Goal: Task Accomplishment & Management: Manage account settings

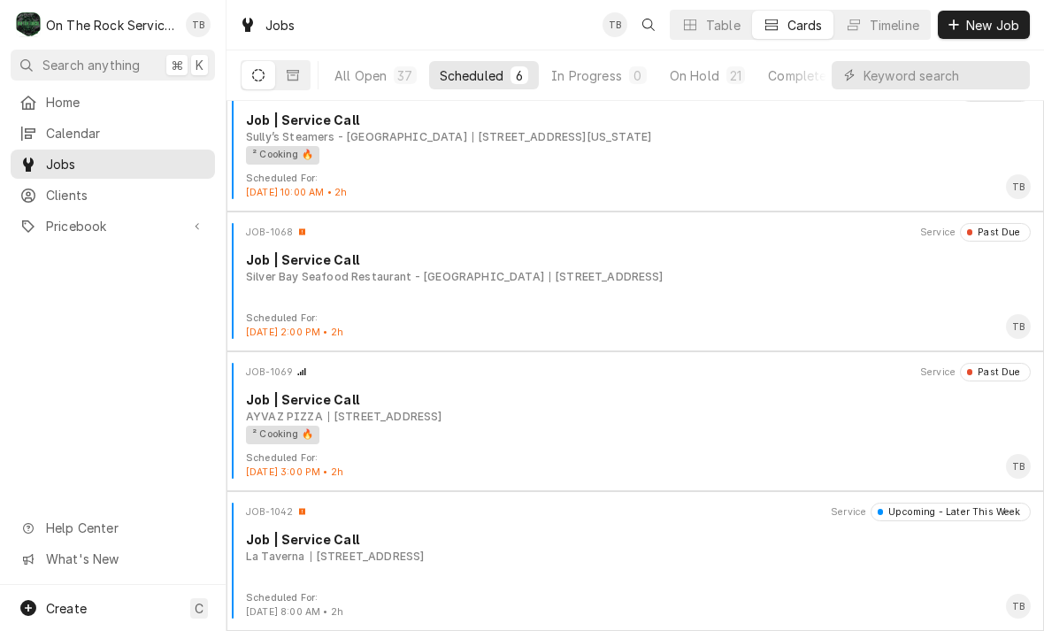
scroll to position [309, 0]
click at [442, 418] on div "535 By-pass 72 NW, Greenwood, SC 29649" at bounding box center [385, 417] width 114 height 16
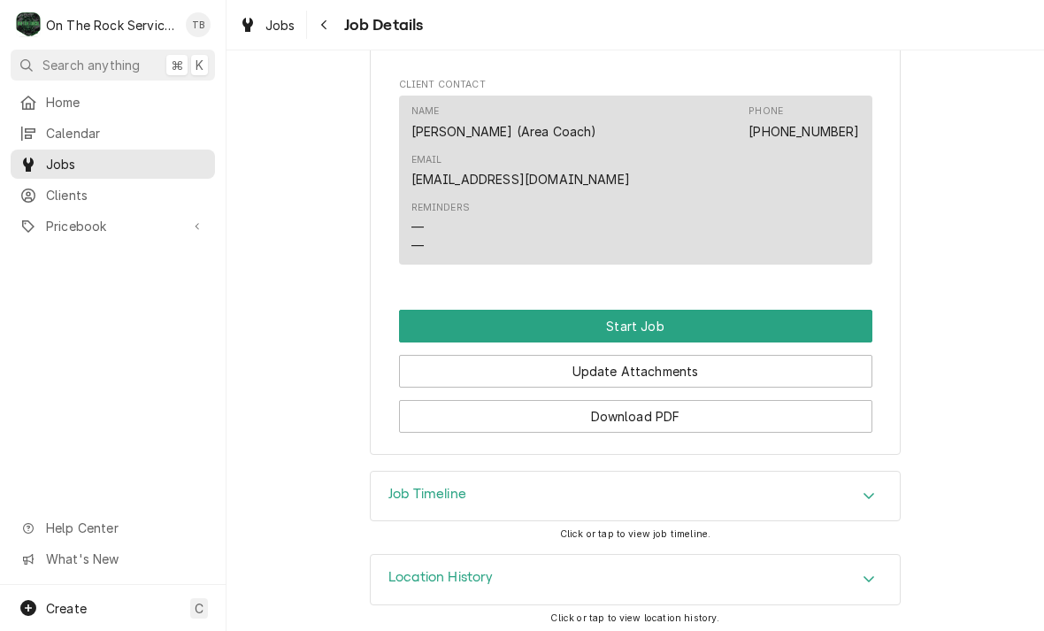
scroll to position [1541, 0]
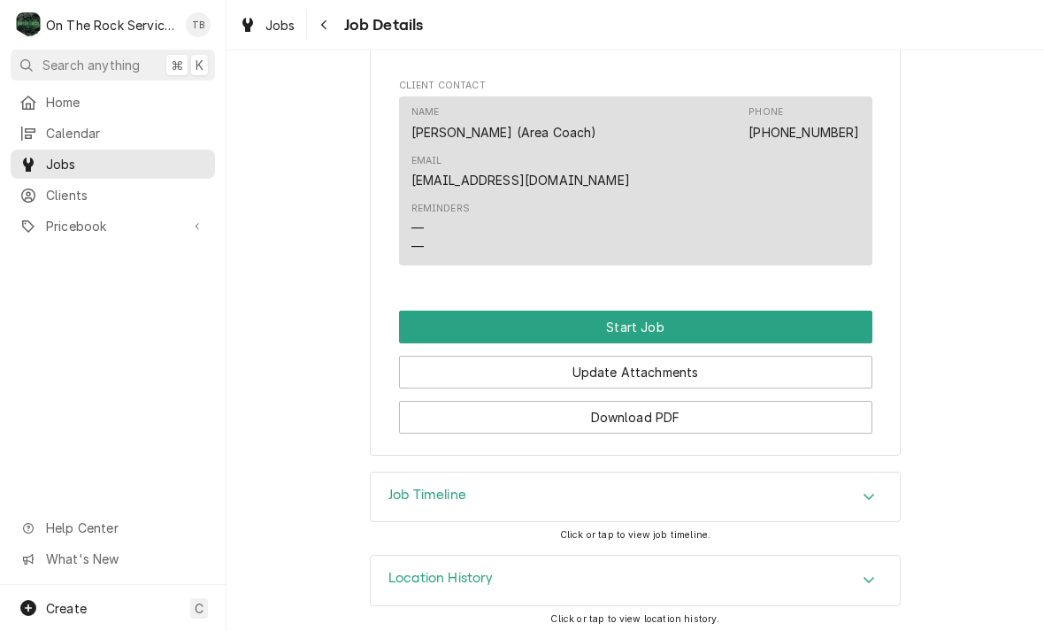
click at [633, 318] on button "Start Job" at bounding box center [635, 326] width 473 height 33
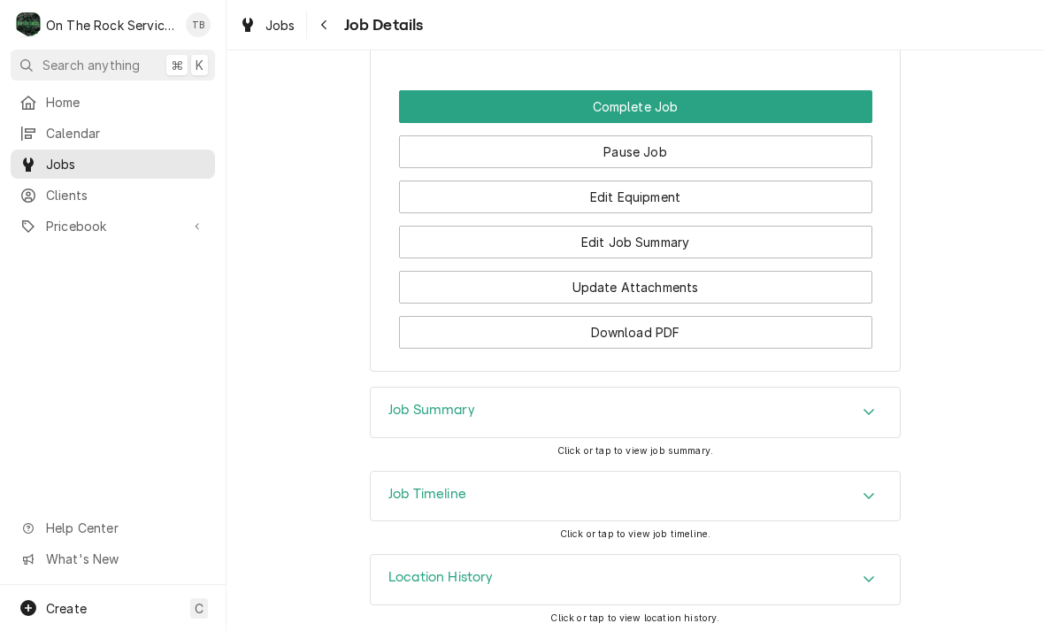
scroll to position [1819, 0]
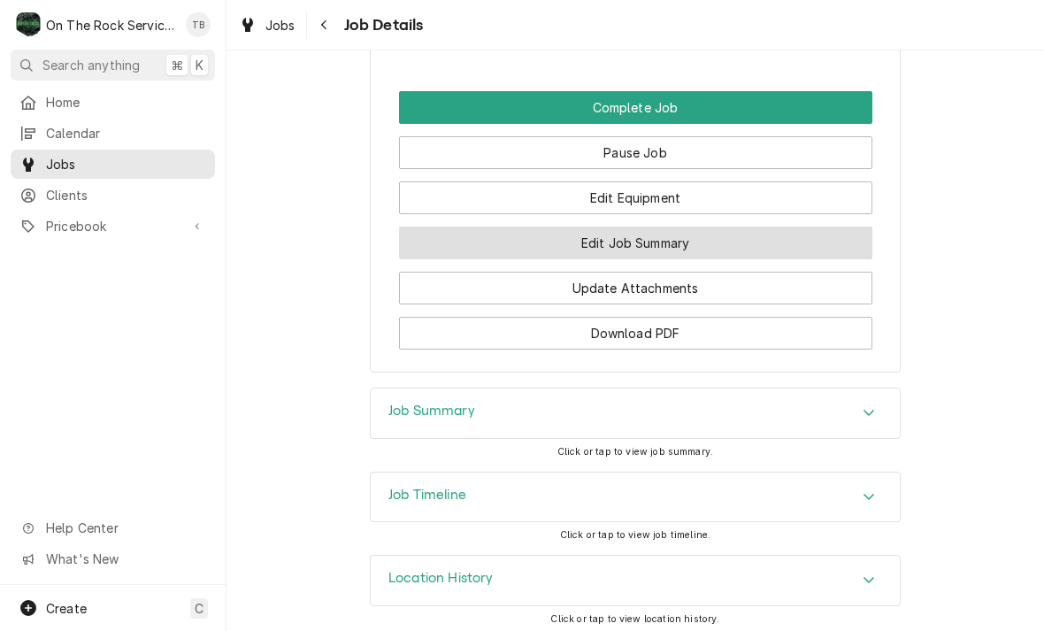
click at [665, 237] on button "Edit Job Summary" at bounding box center [635, 242] width 473 height 33
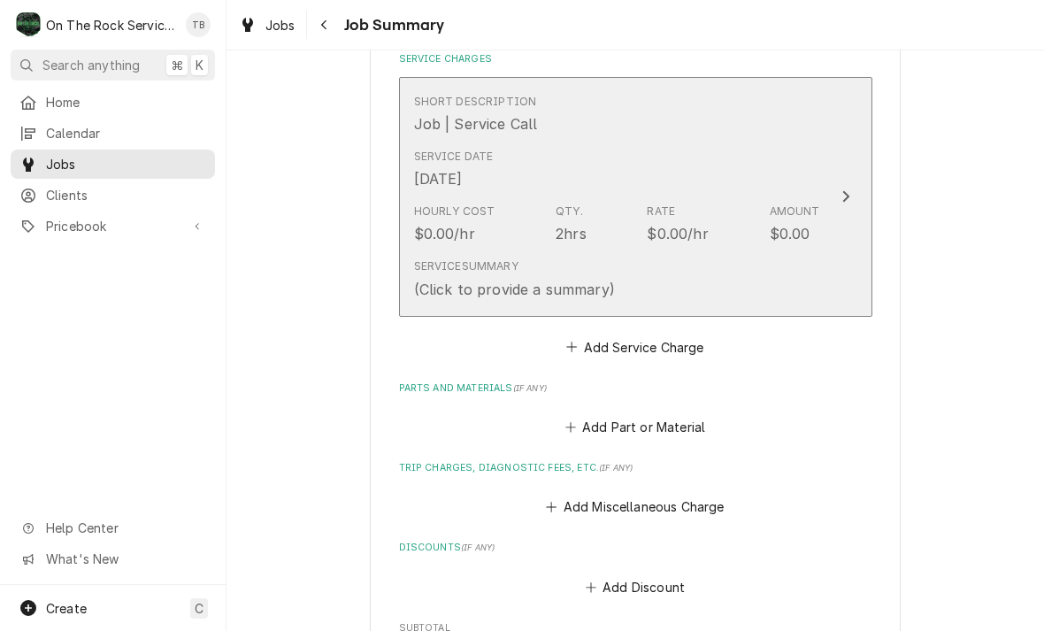
click at [717, 279] on div "Service Summary (Click to provide a summary)" at bounding box center [617, 278] width 406 height 55
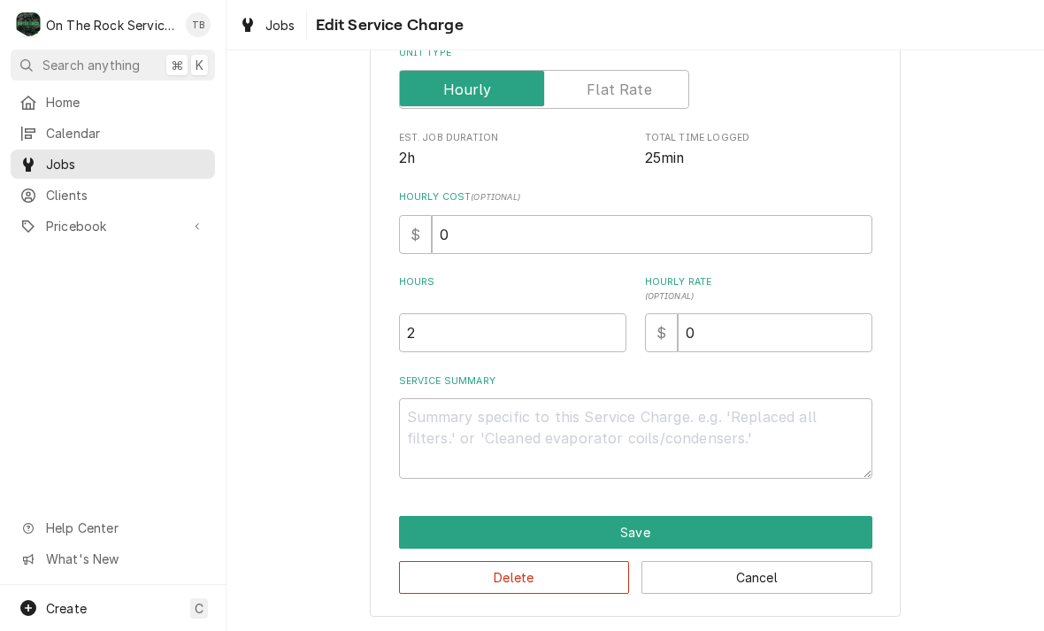
scroll to position [269, 0]
click at [463, 429] on textarea "Service Summary" at bounding box center [635, 438] width 473 height 80
click at [440, 424] on textarea "Service Summary" at bounding box center [635, 438] width 473 height 80
click at [417, 416] on textarea "Service Summary" at bounding box center [635, 438] width 473 height 80
click at [432, 427] on textarea "Service Summary" at bounding box center [635, 438] width 473 height 80
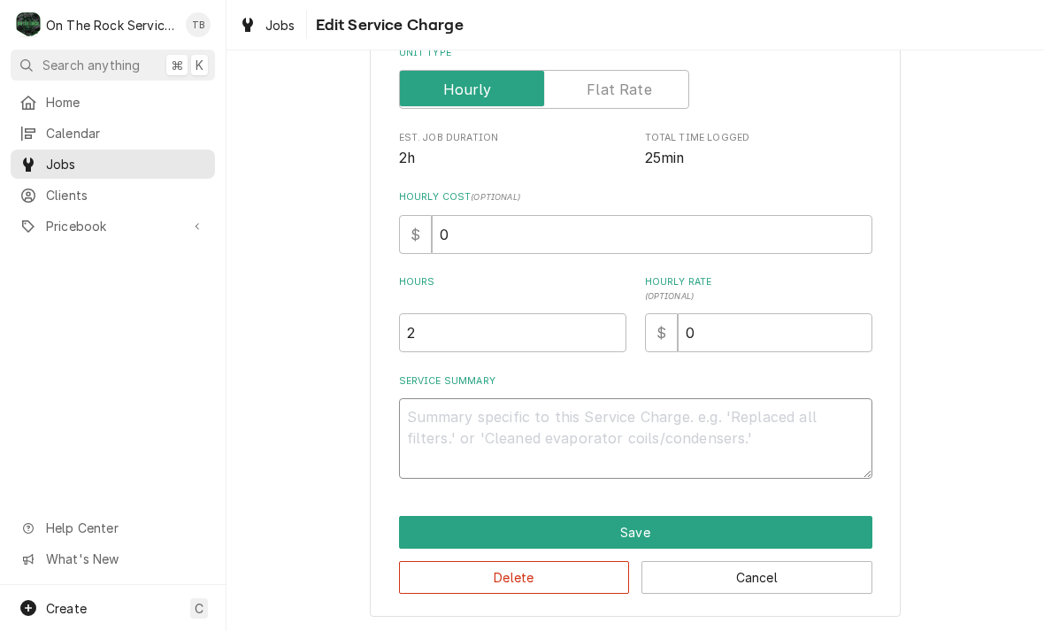
paste textarea "9"
click at [444, 419] on textarea "Service Summary" at bounding box center [635, 438] width 473 height 80
type textarea "x"
type textarea "9"
type textarea "x"
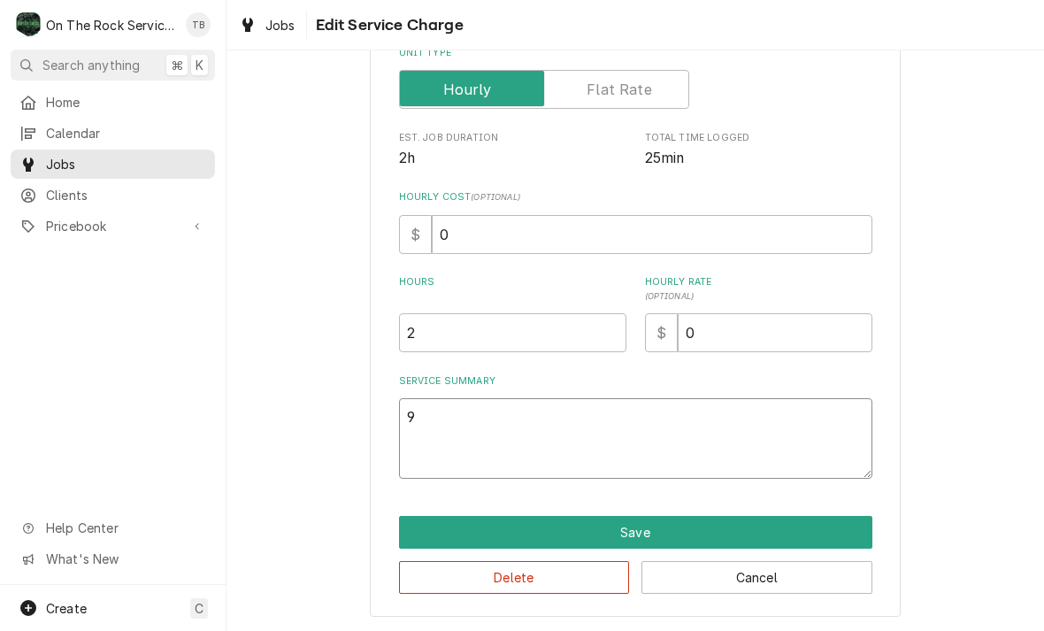
type textarea "9/"
type textarea "x"
type textarea "9/1"
type textarea "x"
type textarea "9/11"
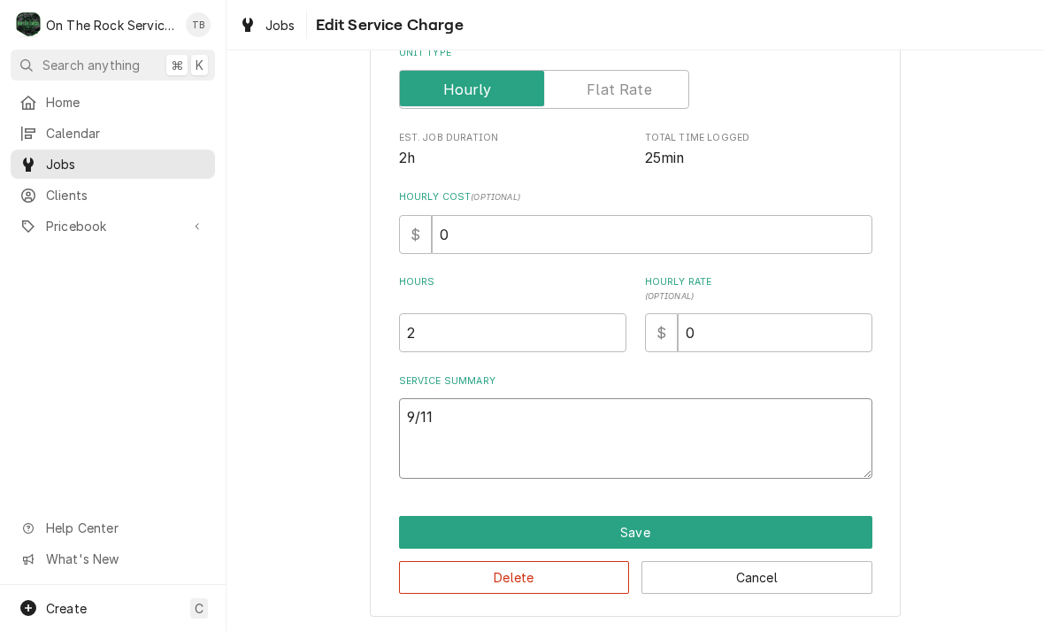
type textarea "x"
type textarea "9/11/2"
type textarea "x"
type textarea "[DATE]"
type textarea "x"
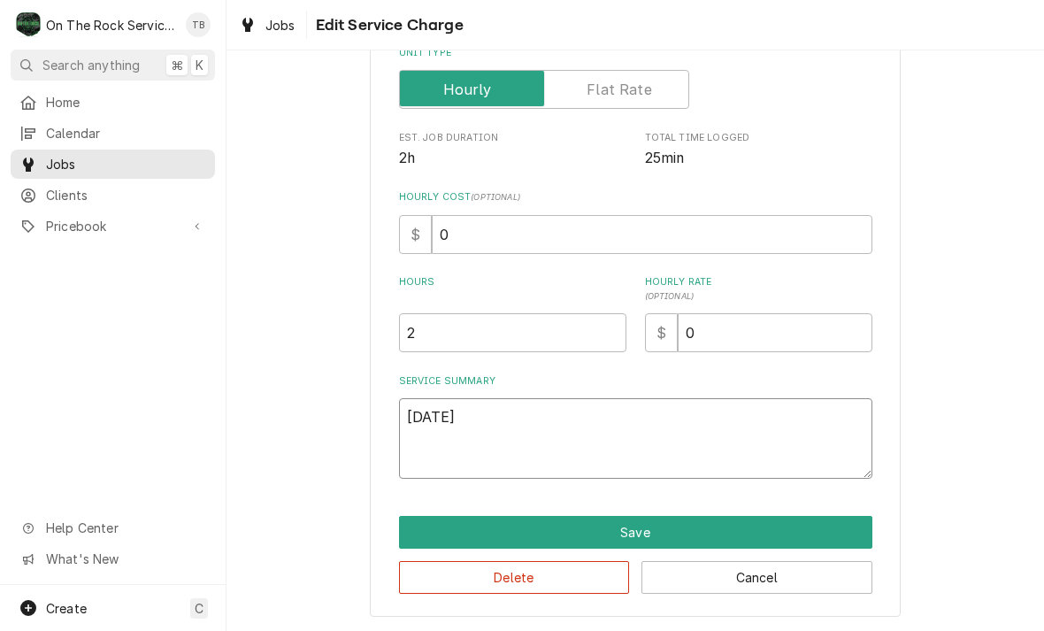
type textarea "[DATE]"
type textarea "x"
type textarea "[DATE] TM"
type textarea "x"
type textarea "[DATE] TMH"
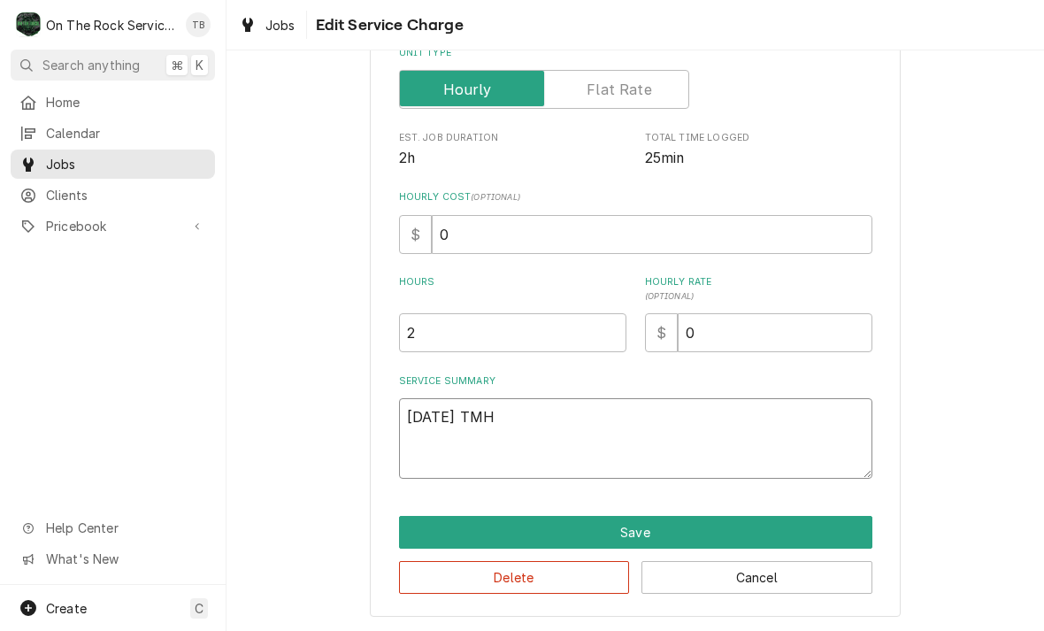
type textarea "x"
type textarea "[DATE] TMHE"
type textarea "x"
type textarea "[DATE] TMHE"
type textarea "x"
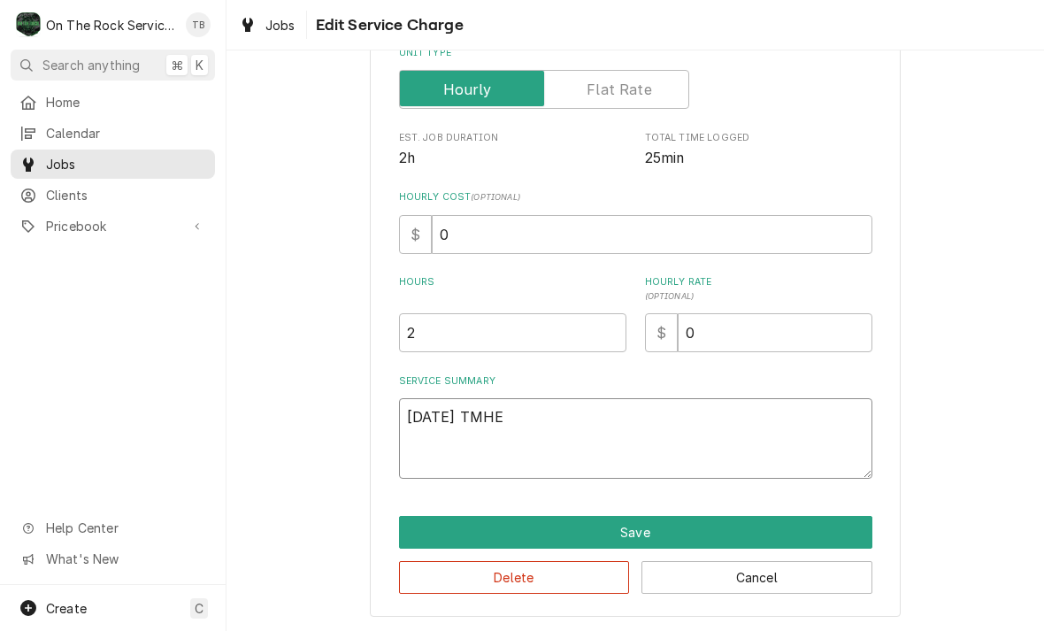
type textarea "[DATE] TMHE"
type textarea "x"
type textarea "[DATE] TMH"
type textarea "x"
type textarea "[DATE] TM"
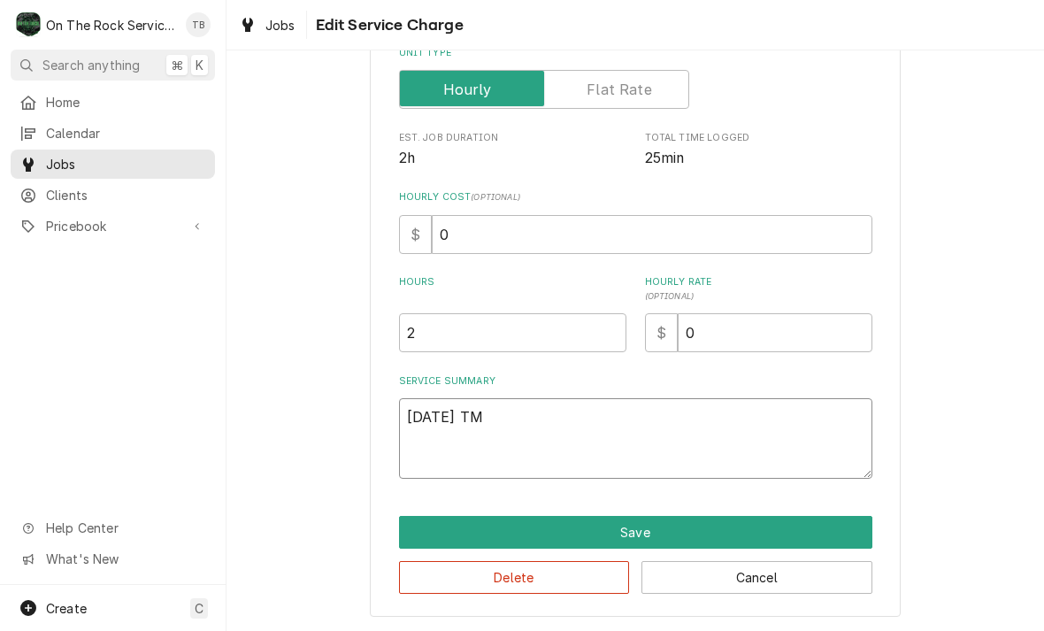
type textarea "x"
type textarea "[DATE] T"
type textarea "x"
type textarea "[DATE] TM"
type textarea "x"
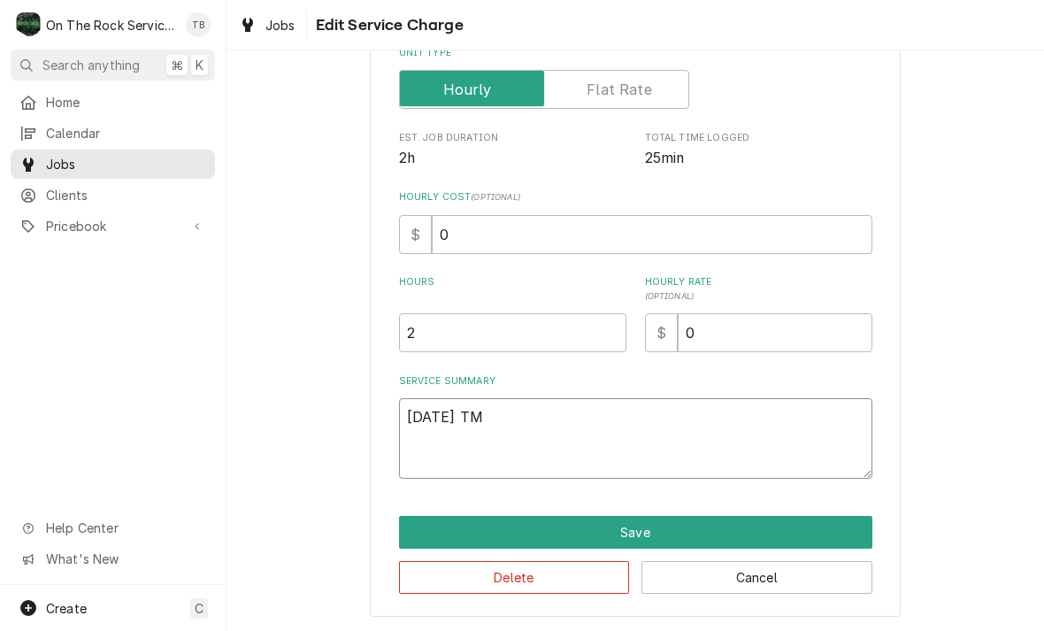
type textarea "[DATE] TMB"
type textarea "x"
type textarea "[DATE] TMB"
type textarea "x"
type textarea "[DATE] TMB P"
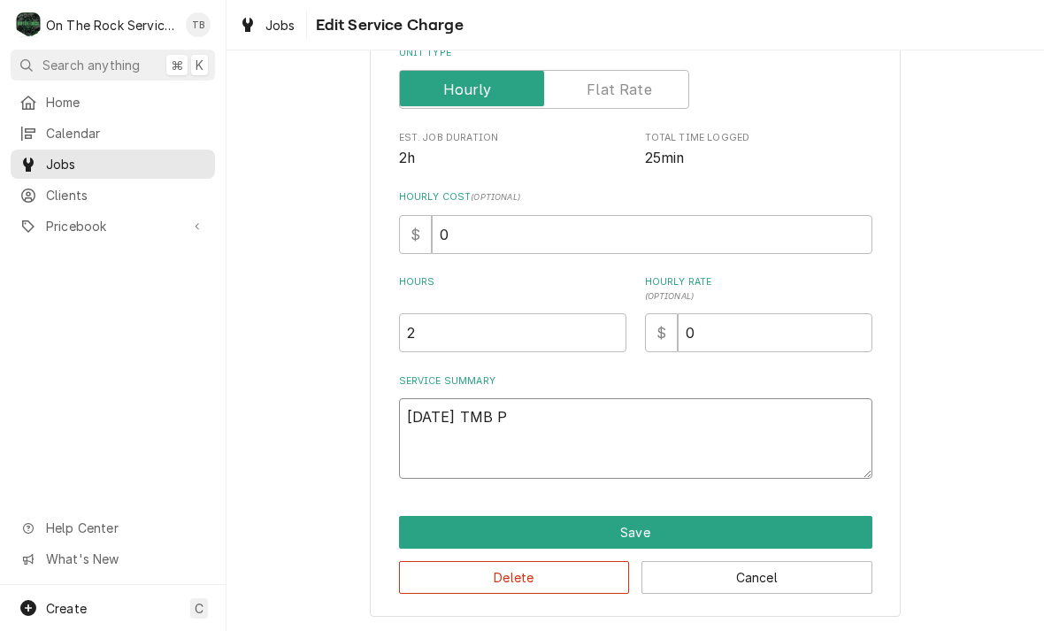
type textarea "x"
type textarea "[DATE] TMB PR"
type textarea "x"
type textarea "[DATE] TMB PRO"
type textarea "x"
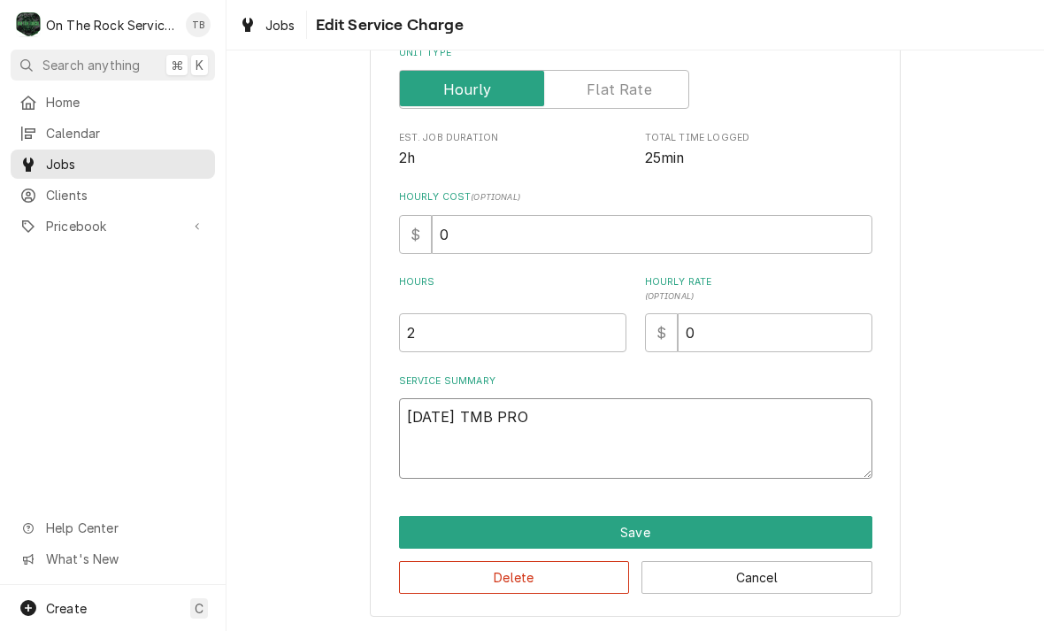
type textarea "[DATE] TMB PROV"
type textarea "x"
type textarea "[DATE] TMB PROVI"
type textarea "x"
type textarea "[DATE] TMB PROVID"
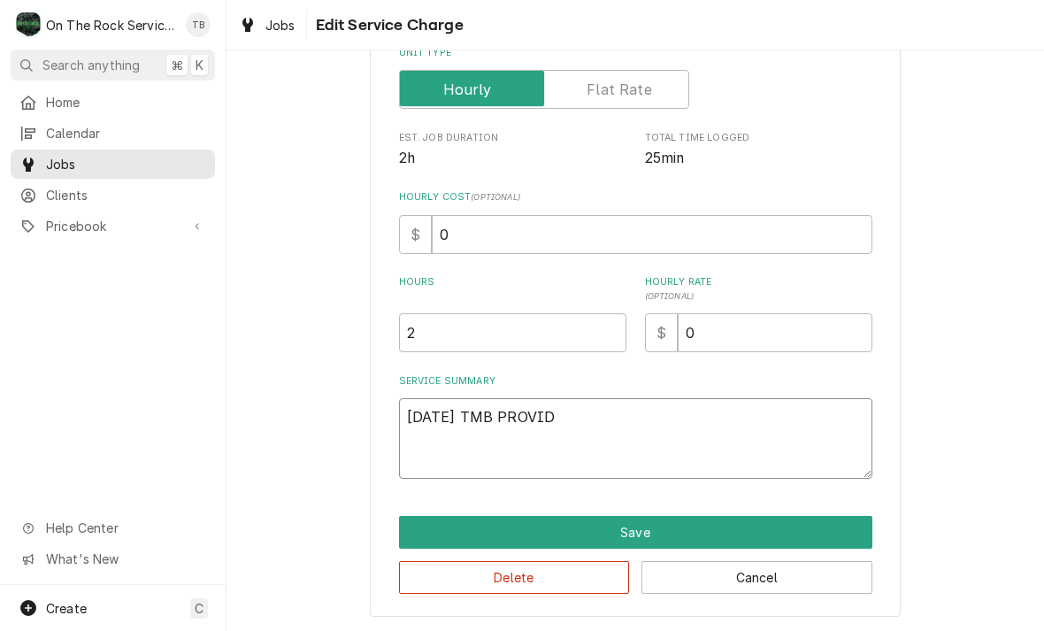
type textarea "x"
type textarea "[DATE] TMB PROVIDE"
type textarea "x"
type textarea "[DATE] TMB PROVIDE"
type textarea "x"
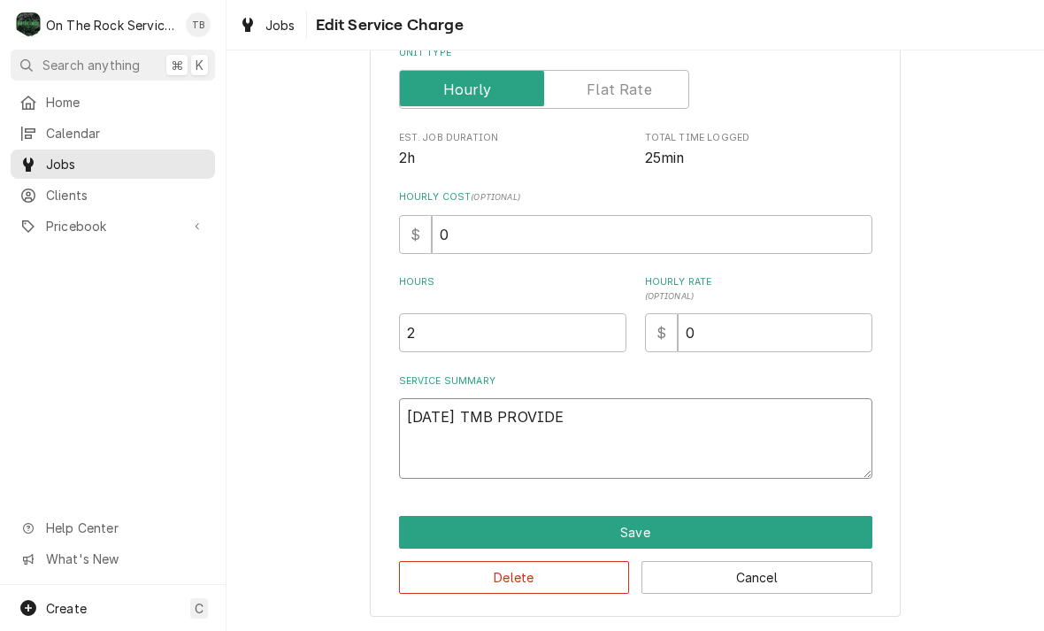
type textarea "[DATE] TMB PROVIDE S"
type textarea "x"
type textarea "[DATE] TMB PROVIDE SE"
type textarea "x"
type textarea "[DATE] TMB PROVIDE SER"
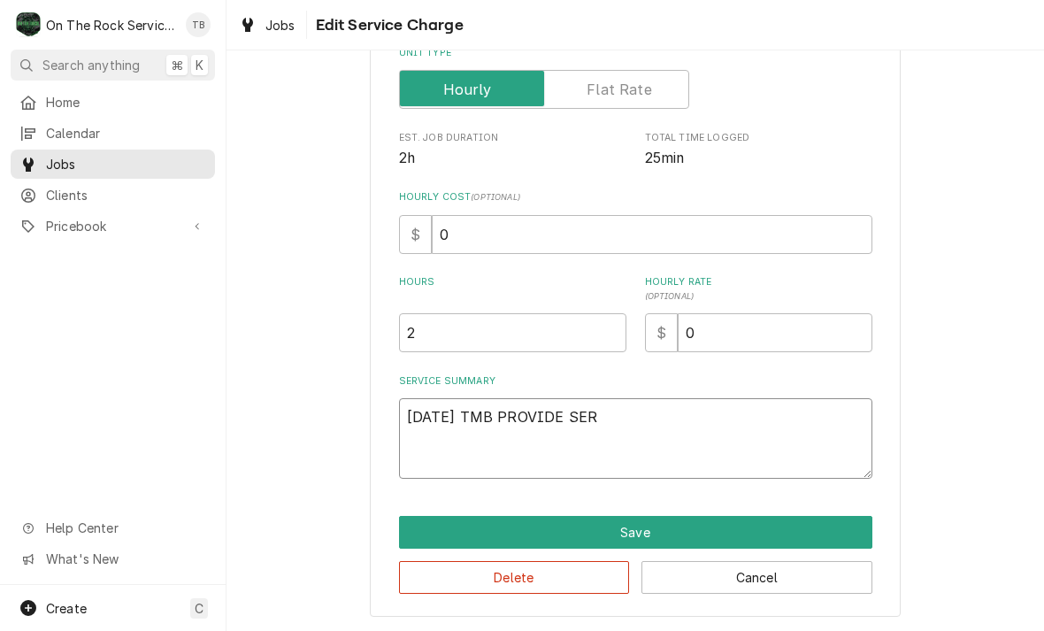
type textarea "x"
type textarea "[DATE] TMB PROVIDE SERV"
type textarea "x"
type textarea "[DATE] TMB PROVIDE SERVI"
type textarea "x"
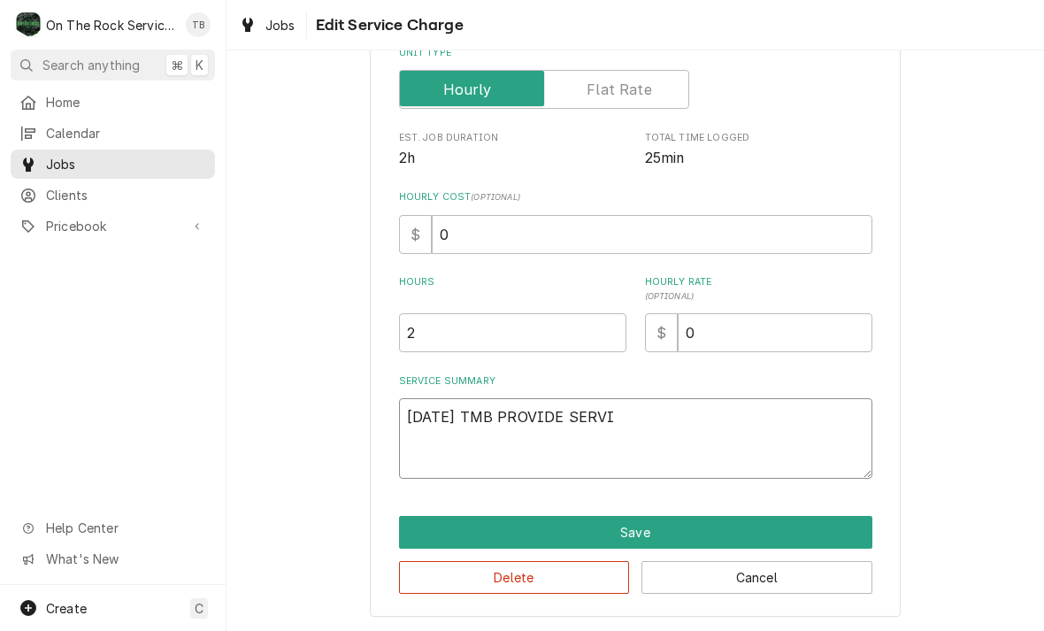
type textarea "[DATE] TMB PROVIDE SERVIC"
type textarea "x"
type textarea "[DATE] TMB PROVIDE SERVICE"
type textarea "x"
type textarea "[DATE] TMB PROVIDE SERVICE P"
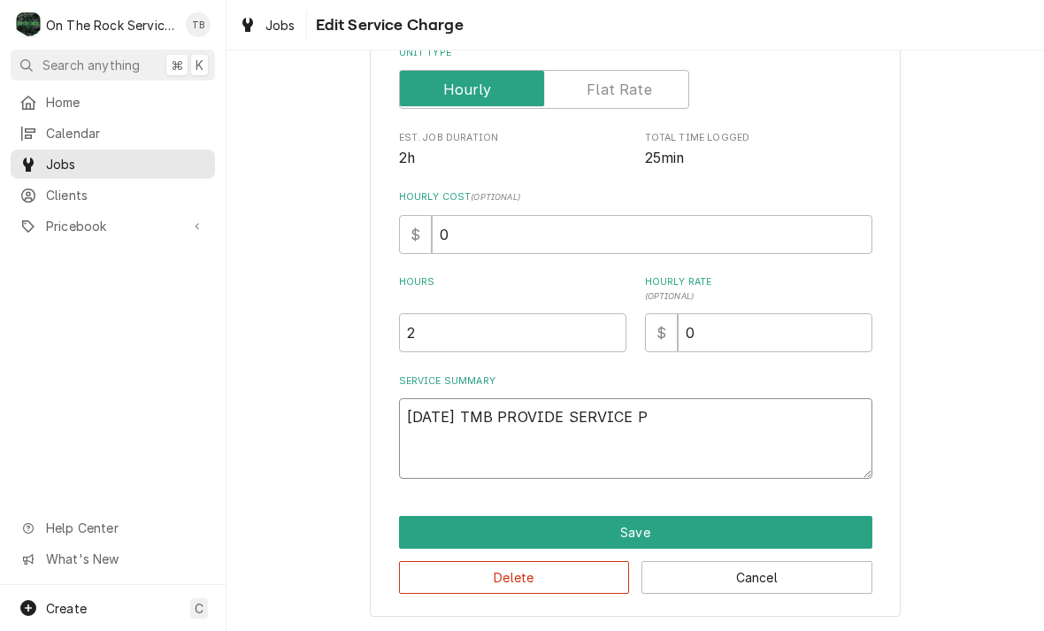
type textarea "x"
type textarea "[DATE] TMB PROVIDE SERVICE PA"
type textarea "x"
type textarea "[DATE] TMB PROVIDE SERVICE PAR"
type textarea "x"
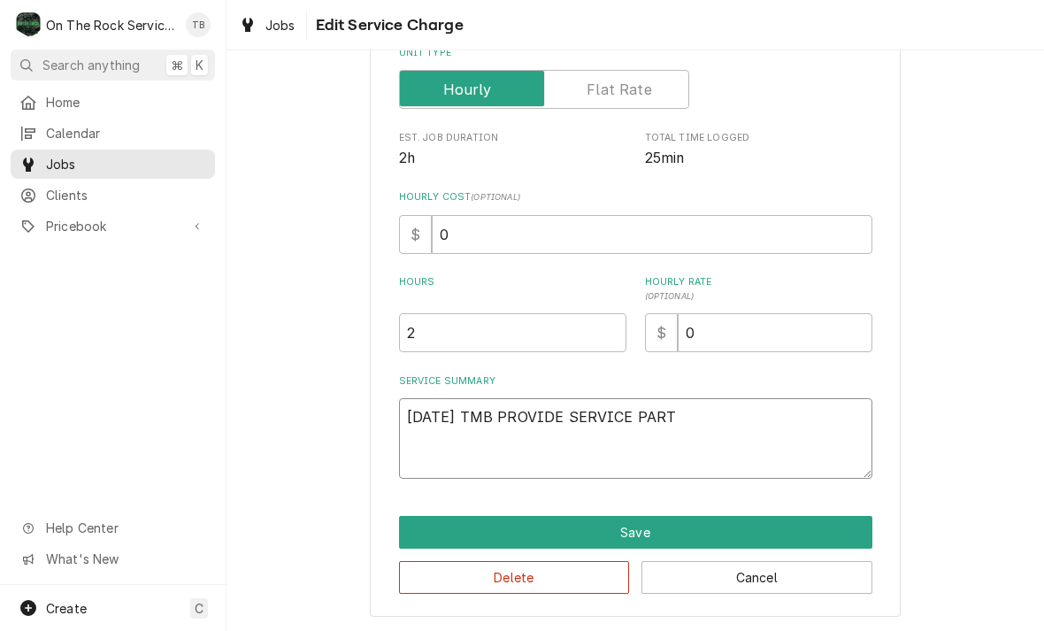
type textarea "[DATE] TMB PROVIDE SERVICE PARTS"
type textarea "x"
type textarea "[DATE] TMB PROVIDE SERVICE PARTS"
type textarea "x"
type textarea "[DATE] TMB PROVIDE SERVICE PARTS A"
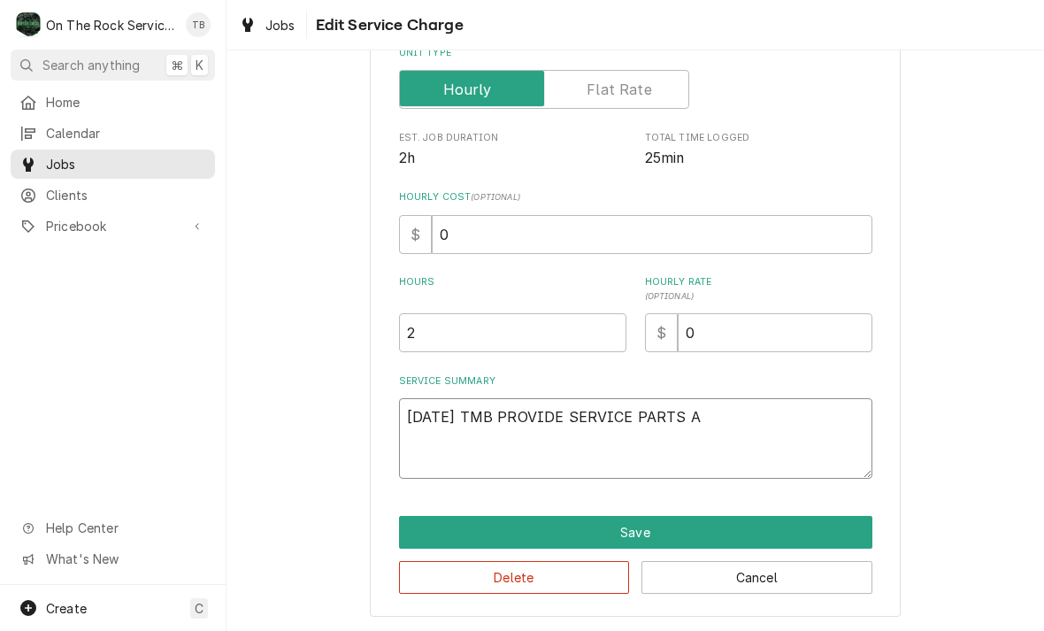
type textarea "x"
type textarea "[DATE] TMB PROVIDE SERVICE PARTS AN"
type textarea "x"
type textarea "[DATE] TMB PROVIDE SERVICE PARTS AND"
type textarea "x"
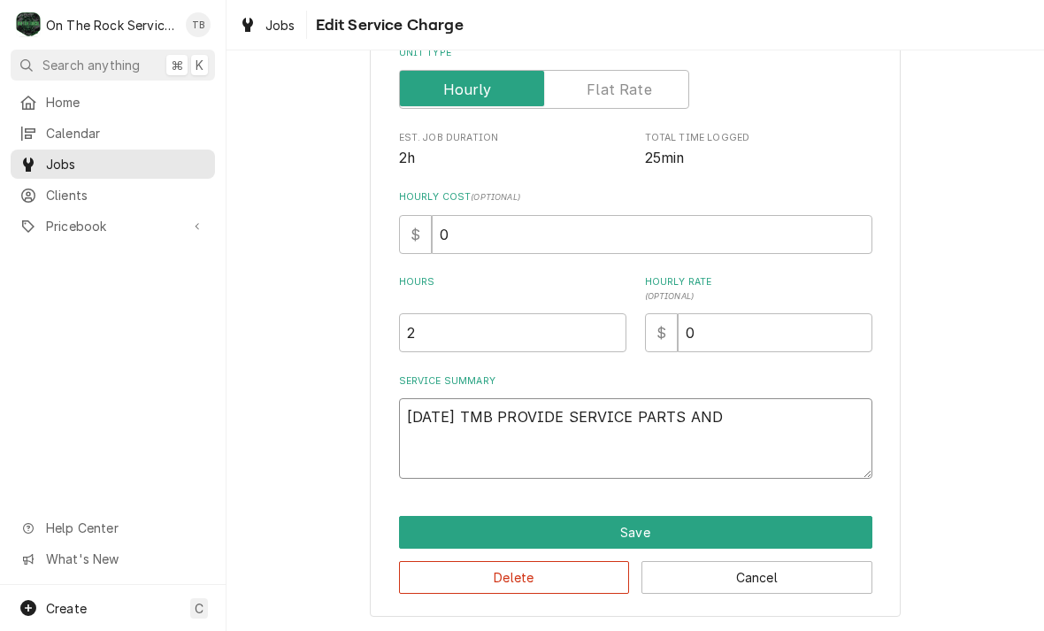
type textarea "[DATE] TMB PROVIDE SERVICE PARTS AND"
type textarea "x"
type textarea "[DATE] TMB PROVIDE SERVICE PARTS AND L"
type textarea "x"
type textarea "[DATE] TMB PROVIDE SERVICE PARTS AND [GEOGRAPHIC_DATA]"
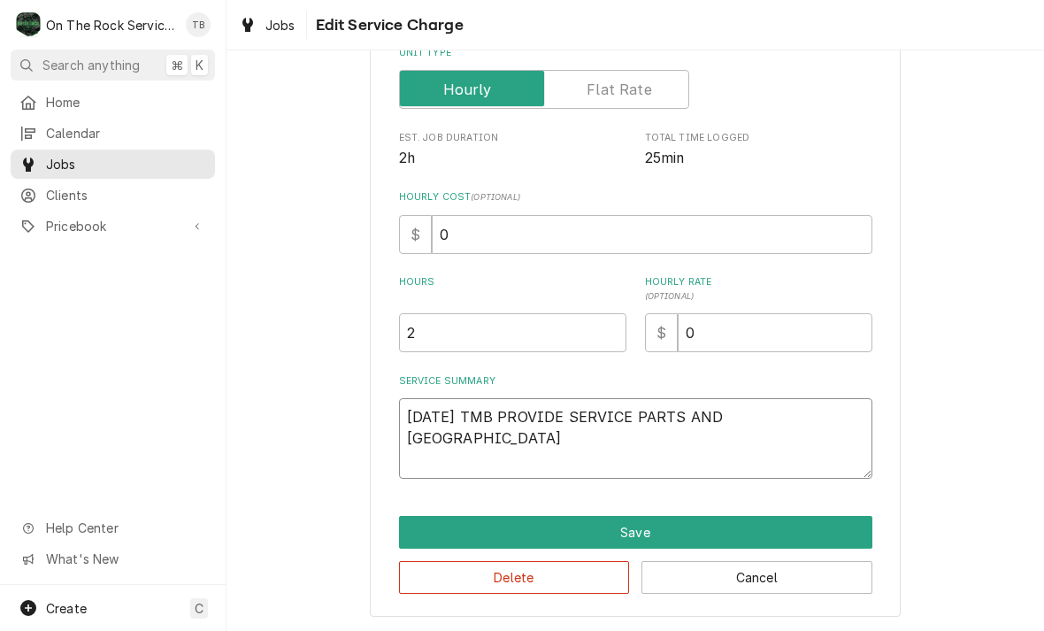
type textarea "x"
type textarea "[DATE] TMB PROVIDE SERVICE PARTS AND LAB"
type textarea "x"
type textarea "[DATE] TMB PROVIDE SERVICE PARTS AND LABO"
type textarea "x"
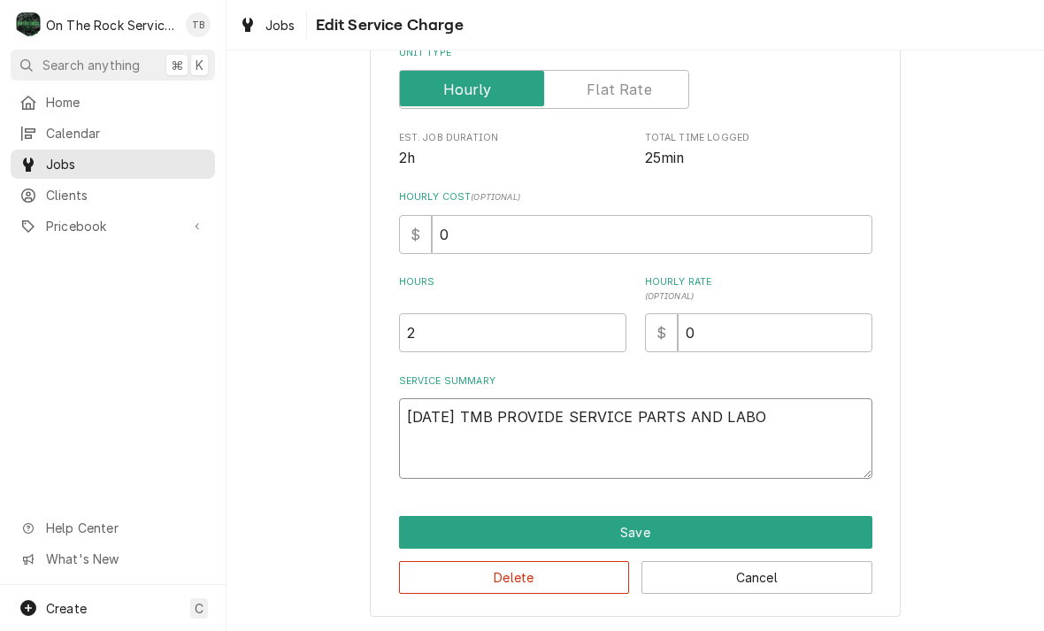
type textarea "[DATE] TMB PROVIDE SERVICE PARTS AND LABOR"
type textarea "x"
type textarea "[DATE] TMB PROVIDE SERVICE PARTS AND LABOR"
type textarea "x"
type textarea "[DATE] TMB PROVIDE SERVICE PARTS AND LABOR T"
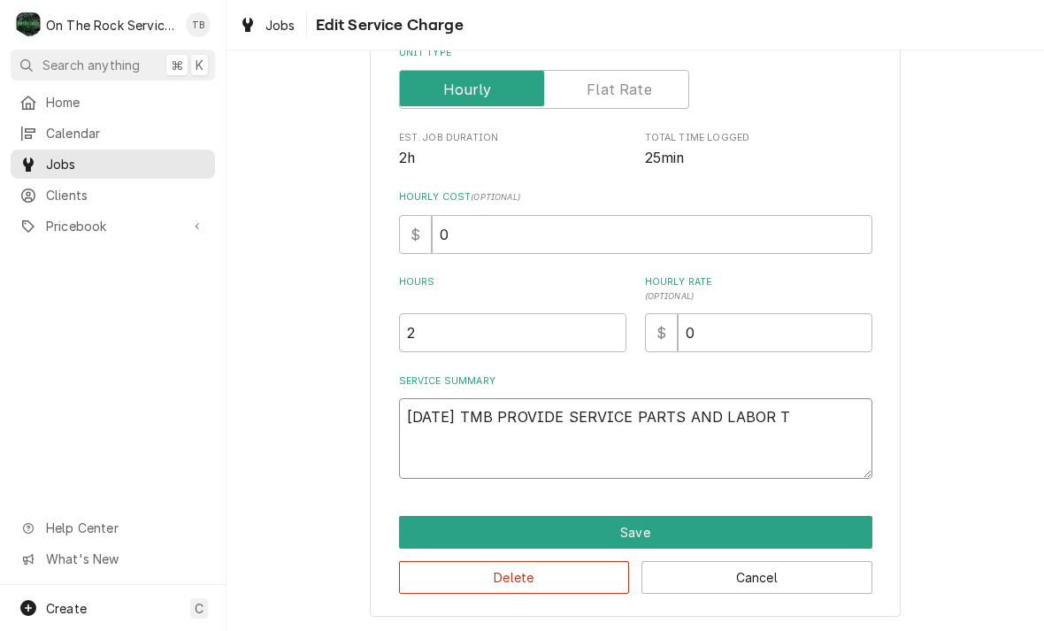
type textarea "x"
type textarea "[DATE] TMB PROVIDE SERVICE PARTS AND LABOR TO"
type textarea "x"
type textarea "[DATE] TMB PROVIDE SERVICE PARTS AND LABOR TO"
type textarea "x"
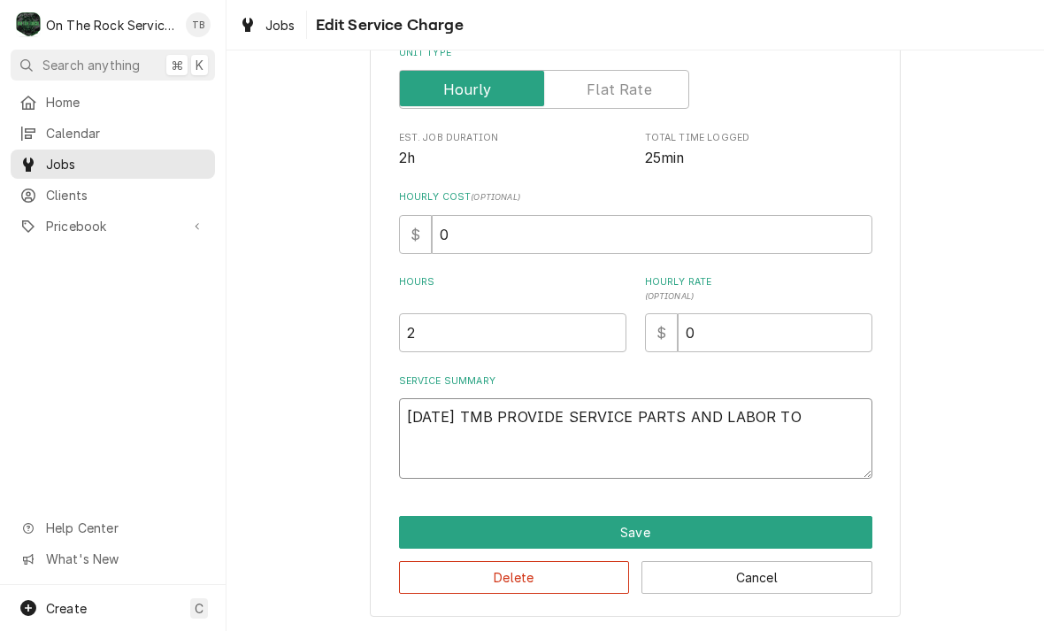
type textarea "[DATE] TMB PROVIDE SERVICE PARTS AND LABOR TO D"
type textarea "x"
type textarea "[DATE] TMB PROVIDE SERVICE PARTS AND LABOR TO DE"
type textarea "x"
type textarea "[DATE] TMB PROVIDE SERVICE PARTS AND LABOR TO DET"
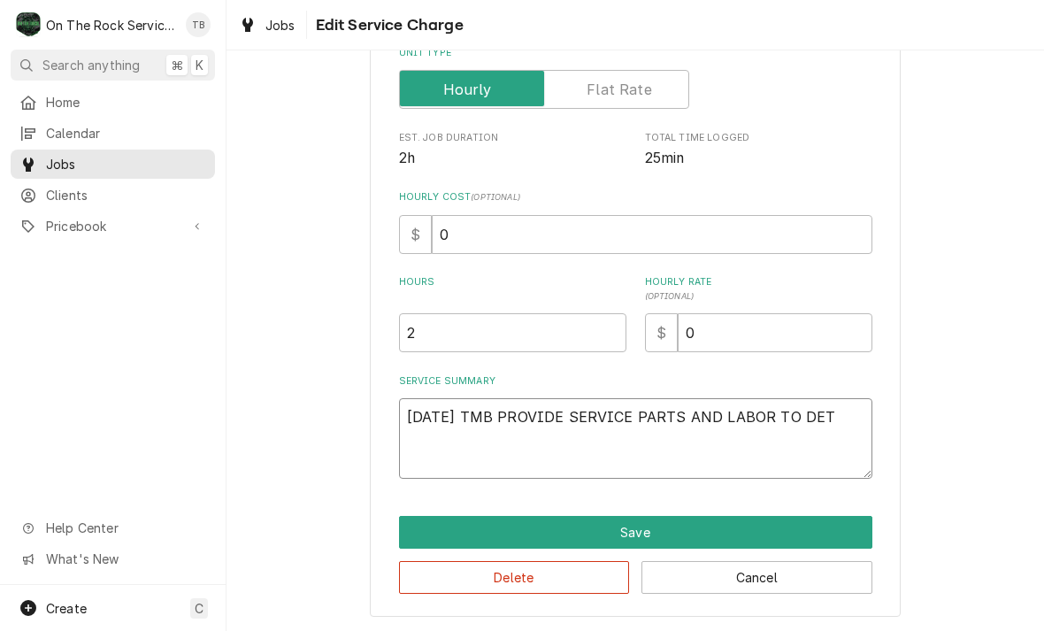
type textarea "x"
type textarea "[DATE] TMB PROVIDE SERVICE PARTS AND LABOR TO DETER"
type textarea "x"
type textarea "[DATE] TMB PROVIDE SERVICE PARTS AND LABOR TO [GEOGRAPHIC_DATA]"
type textarea "x"
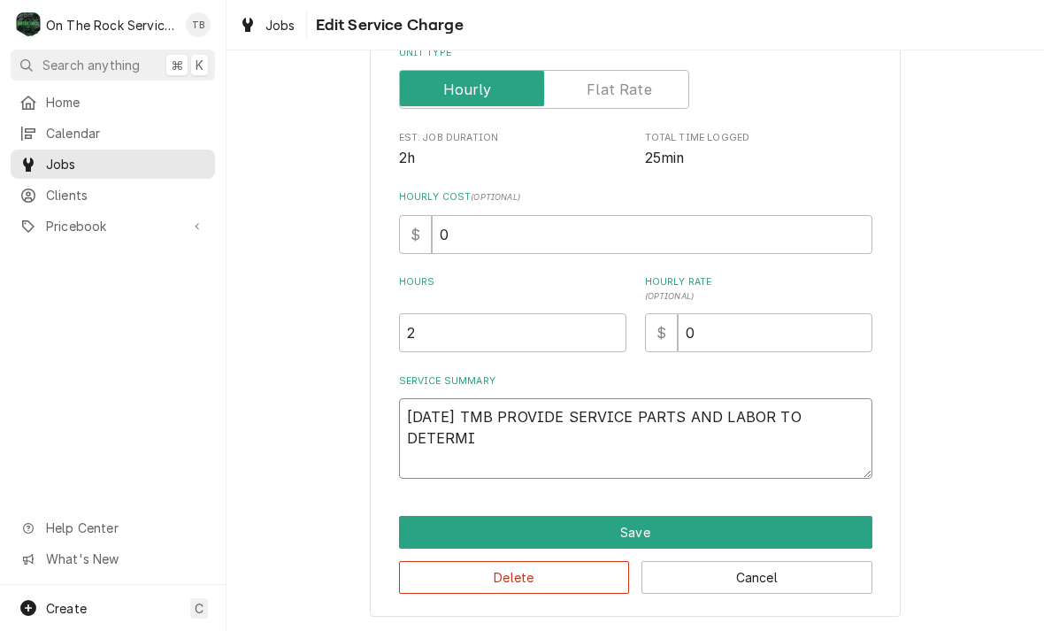
type textarea "[DATE] TMB PROVIDE SERVICE PARTS AND LABOR TO [GEOGRAPHIC_DATA]"
type textarea "x"
type textarea "[DATE] TMB PROVIDE SERVICE PARTS AND LABOR TO DETERMINE"
type textarea "x"
type textarea "[DATE] TMB PROVIDE SERVICE PARTS AND LABOR TO DETERMINE T"
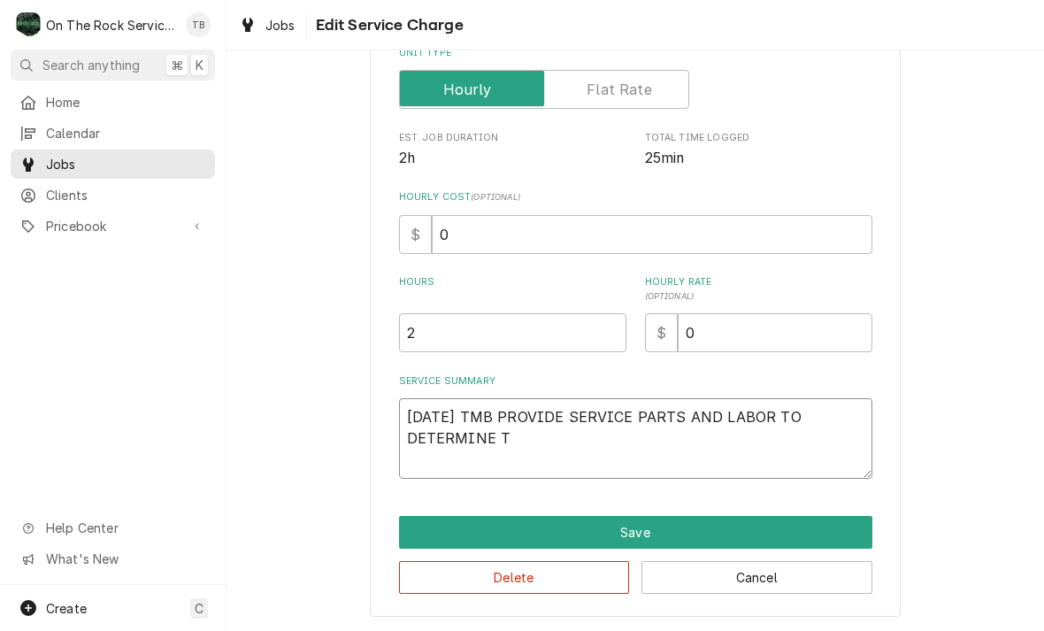
type textarea "x"
type textarea "[DATE] TMB PROVIDE SERVICE PARTS AND LABOR TO DETERMINE TH"
type textarea "x"
type textarea "[DATE] TMB PROVIDE SERVICE PARTS AND LABOR TO DETERMINE THA"
type textarea "x"
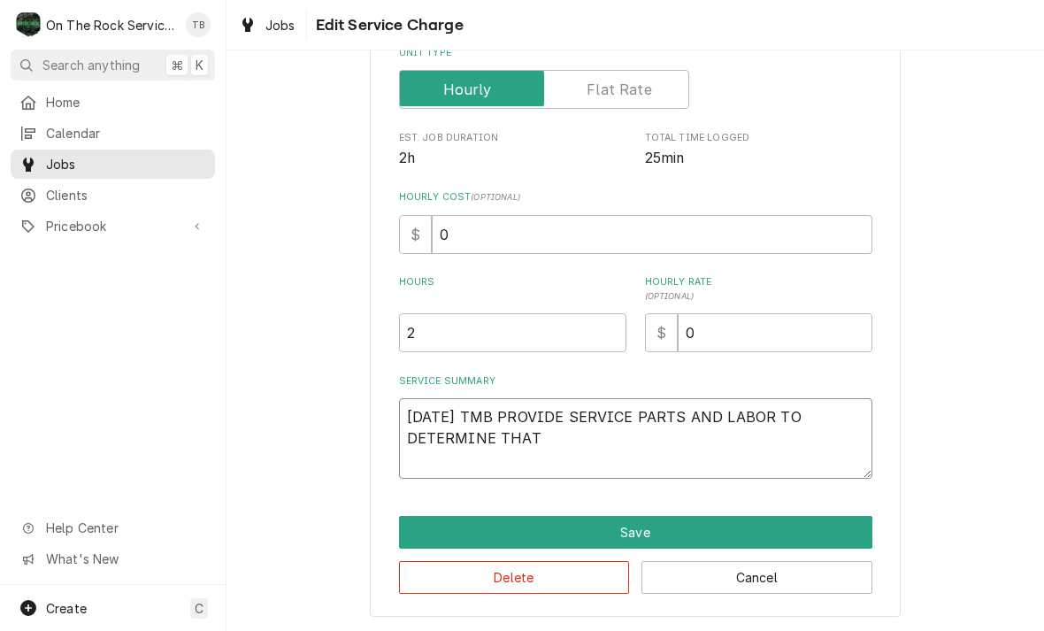
type textarea "[DATE] TMB PROVIDE SERVICE PARTS AND LABOR TO DETERMINE THAT"
type textarea "x"
type textarea "[DATE] TMB PROVIDE SERVICE PARTS AND LABOR TO DETERMINE THAT M"
type textarea "x"
type textarea "[DATE] TMB PROVIDE SERVICE PARTS AND LABOR TO DETERMINE THAT MID"
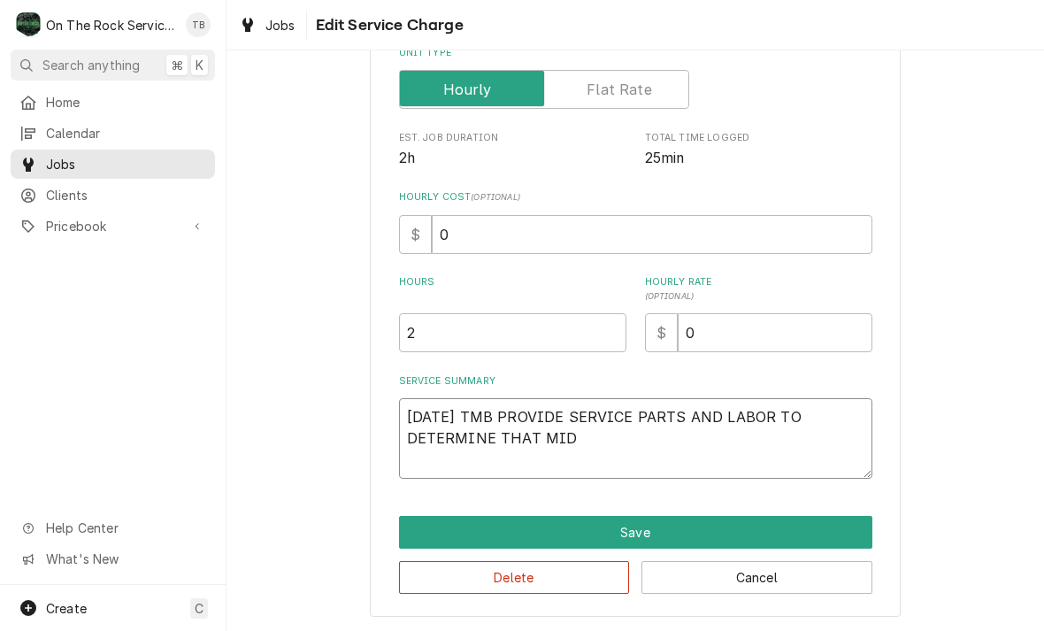
type textarea "x"
type textarea "[DATE] TMB PROVIDE SERVICE PARTS AND LABOR TO DETERMINE THAT MIDD"
type textarea "x"
type textarea "[DATE] TMB PROVIDE SERVICE PARTS AND LABOR TO DETERMINE THAT MIDDLE"
type textarea "x"
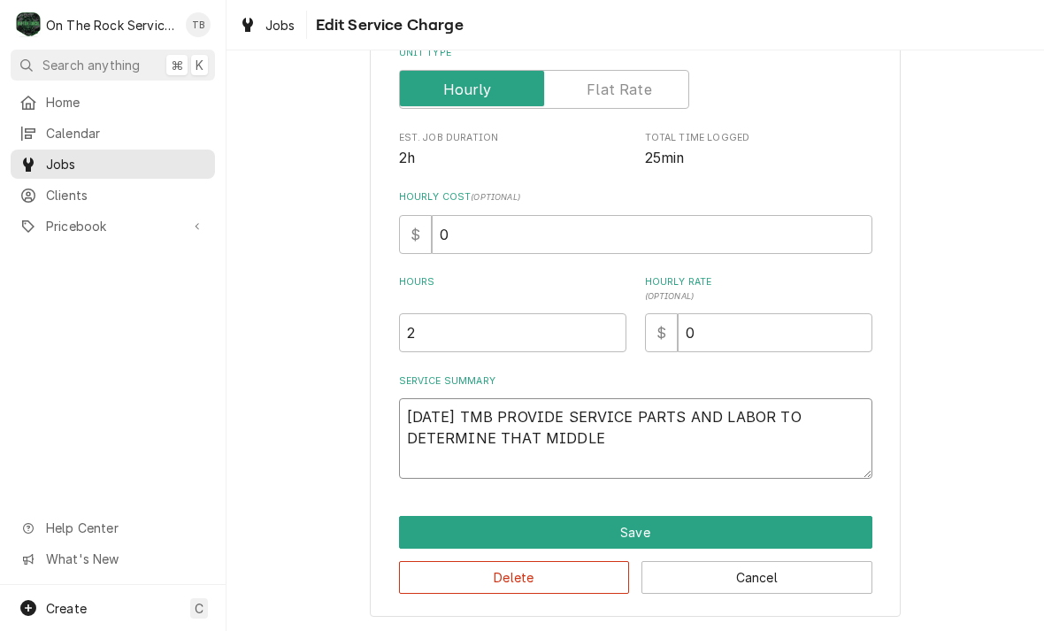
type textarea "[DATE] TMB PROVIDE SERVICE PARTS AND LABOR TO DETERMINE THAT MIDDLE"
type textarea "x"
type textarea "[DATE] TMB PROVIDE SERVICE PARTS AND LABOR TO DETERMINE THAT MIDDLE O"
type textarea "x"
type textarea "[DATE] TMB PROVIDE SERVICE PARTS AND LABOR TO DETERMINE THAT MIDDLE OVE"
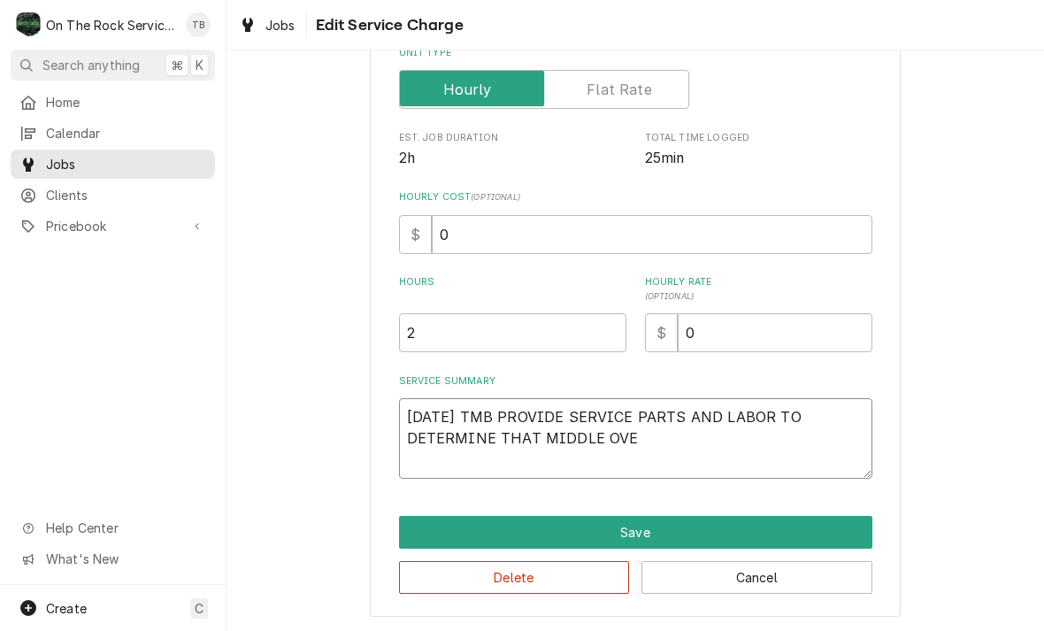
type textarea "x"
type textarea "[DATE] TMB PROVIDE SERVICE PARTS AND LABOR TO DETERMINE THAT MIDDLE OVEN"
type textarea "x"
type textarea "[DATE] TMB PROVIDE SERVICE PARTS AND LABOR TO DETERMINE THAT MIDDLE OVEN"
type textarea "x"
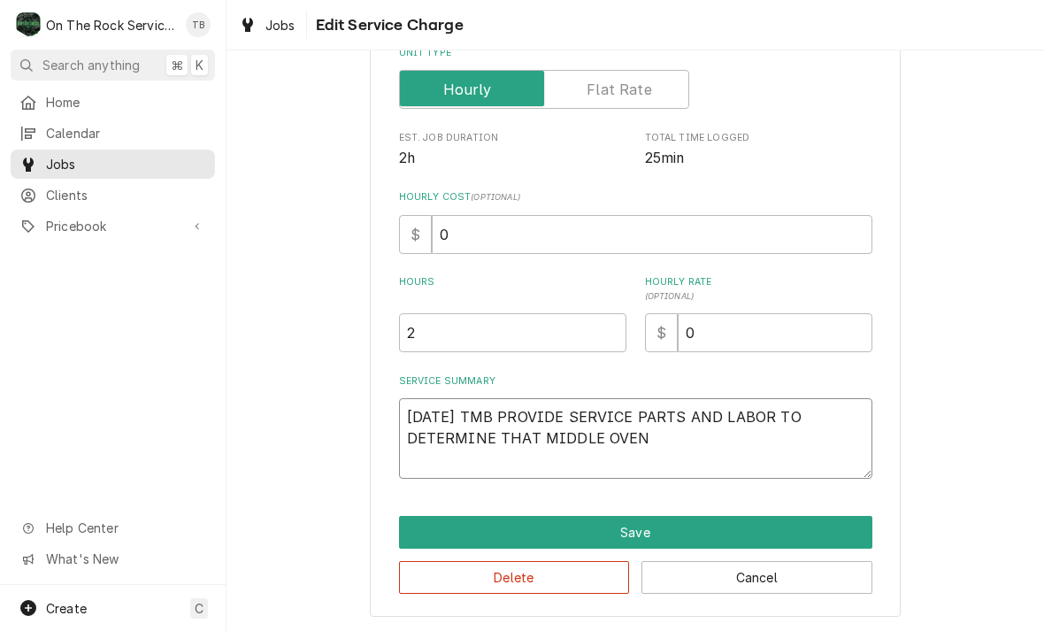
type textarea "[DATE] TMB PROVIDE SERVICE PARTS AND LABOR TO DETERMINE THAT MIDDLE OVEN H"
type textarea "x"
type textarea "[DATE] TMB PROVIDE SERVICE PARTS AND LABOR TO DETERMINE THAT MIDDLE OVEN HAS"
type textarea "x"
type textarea "[DATE] TMB PROVIDE SERVICE PARTS AND LABOR TO DETERMINE THAT MIDDLE OVEN HAS"
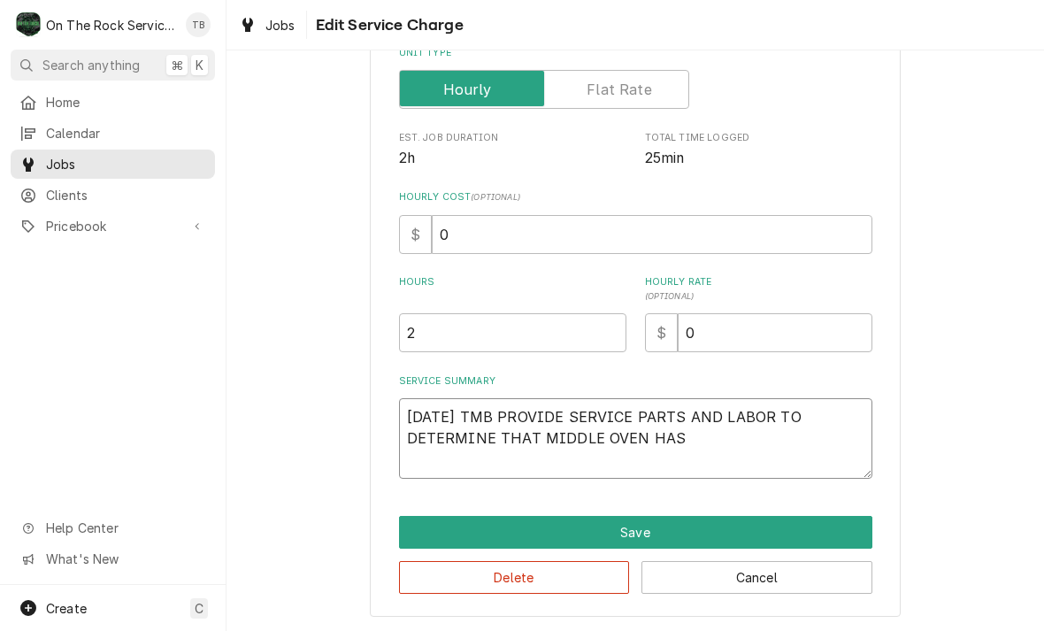
type textarea "x"
type textarea "[DATE] TMB PROVIDE SERVICE PARTS AND LABOR TO DETERMINE THAT MIDDLE OVEN HAS N"
type textarea "x"
type textarea "[DATE] TMB PROVIDE SERVICE PARTS AND LABOR TO DETERMINE THAT MIDDLE OVEN HAS NO"
type textarea "x"
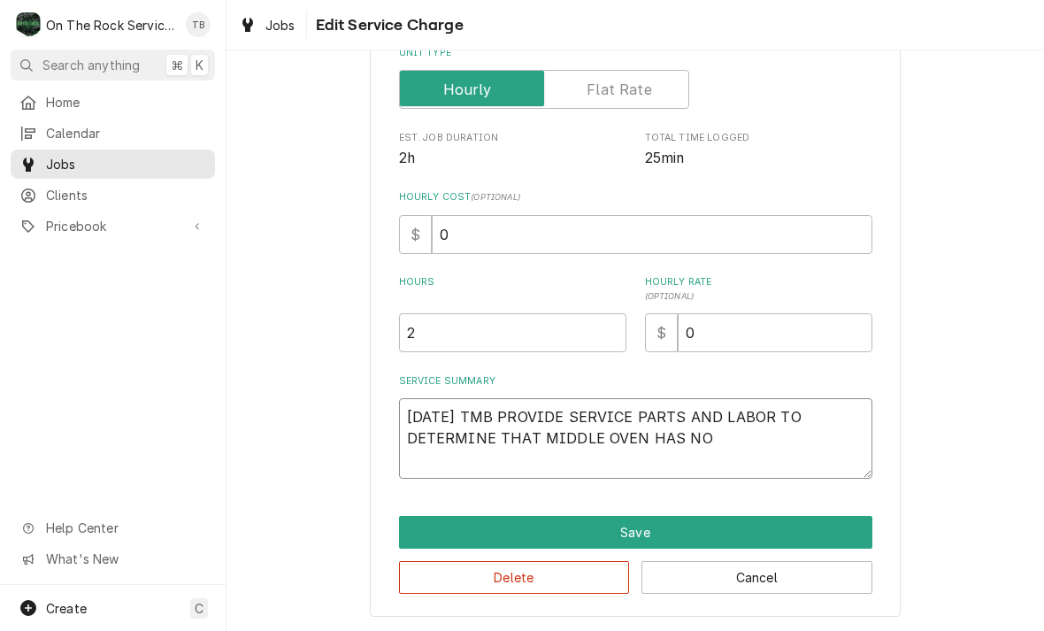
type textarea "[DATE] TMB PROVIDE SERVICE PARTS AND LABOR TO DETERMINE THAT MIDDLE OVEN HAS NO…"
type textarea "x"
type textarea "[DATE] TMB PROVIDE SERVICE PARTS AND LABOR TO DETERMINE THAT MIDDLE OVEN HAS NO…"
type textarea "x"
type textarea "[DATE] TMB PROVIDE SERVICE PARTS AND LABOR TO DETERMINE THAT MIDDLE OVEN HAS NO…"
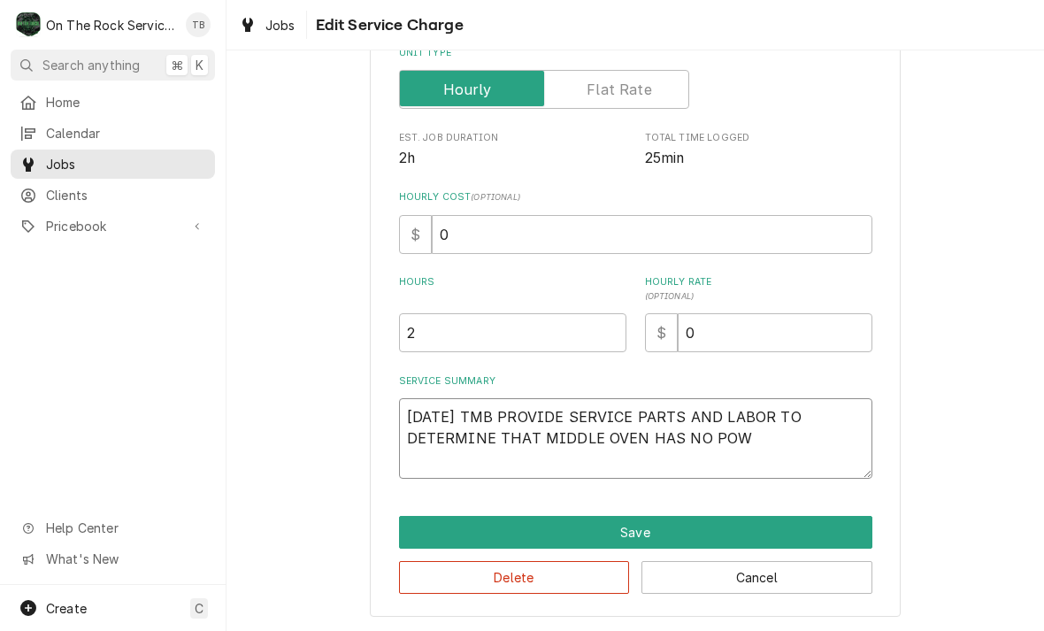
type textarea "x"
type textarea "[DATE] TMB PROVIDE SERVICE PARTS AND LABOR TO DETERMINE THAT MIDDLE OVEN HAS NO…"
type textarea "x"
type textarea "[DATE] TMB PROVIDE SERVICE PARTS AND LABOR TO DETERMINE THAT MIDDLE OVEN HAS NO…"
type textarea "x"
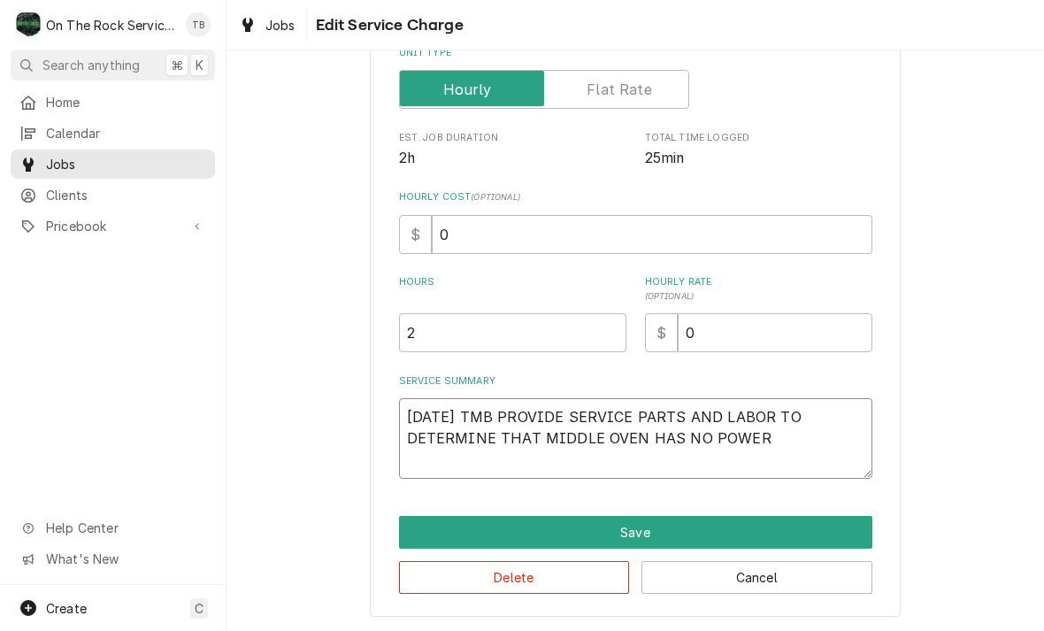
type textarea "[DATE] TMB PROVIDE SERVICE PARTS AND LABOR TO DETERMINE THAT MIDDLE OVEN HAS NO…"
type textarea "x"
type textarea "[DATE] TMB PROVIDE SERVICE PARTS AND LABOR TO DETERMINE THAT MIDDLE OVEN HAS NO…"
type textarea "x"
type textarea "[DATE] TMB PROVIDE SERVICE PARTS AND LABOR TO DETERMINE THAT MIDDLE OVEN HAS NO…"
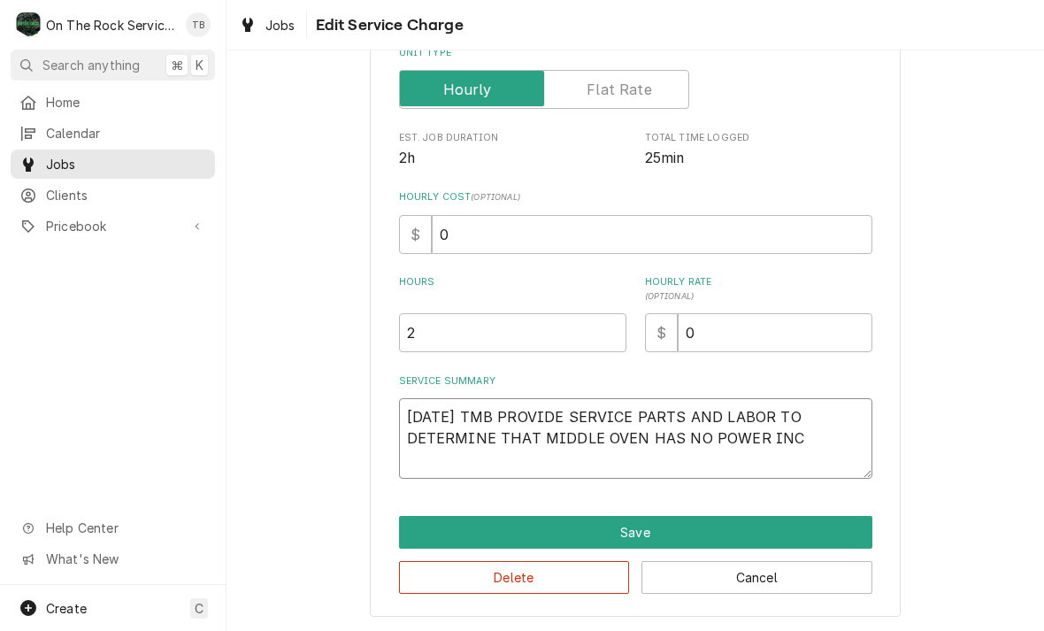
type textarea "x"
type textarea "[DATE] TMB PROVIDE SERVICE PARTS AND LABOR TO DETERMINE THAT MIDDLE OVEN HAS NO…"
type textarea "x"
type textarea "[DATE] TMB PROVIDE SERVICE PARTS AND LABOR TO DETERMINE THAT MIDDLE OVEN HAS NO…"
type textarea "x"
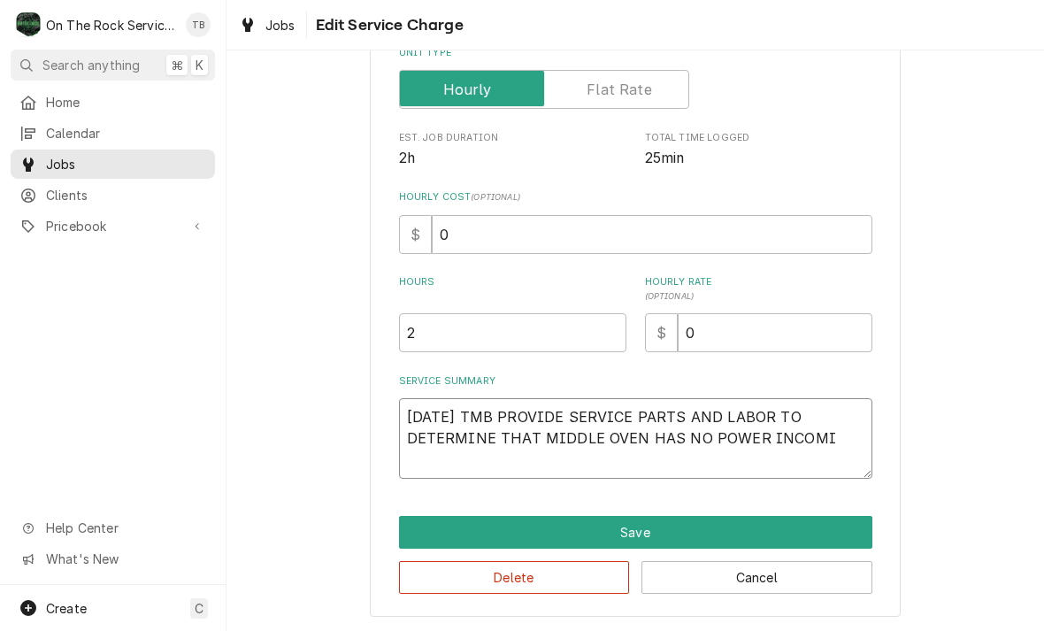
type textarea "[DATE] TMB PROVIDE SERVICE PARTS AND LABOR TO DETERMINE THAT MIDDLE OVEN HAS NO…"
type textarea "x"
type textarea "[DATE] TMB PROVIDE SERVICE PARTS AND LABOR TO DETERMINE THAT MIDDLE OVEN HAS NO…"
type textarea "x"
type textarea "[DATE] TMB PROVIDE SERVICE PARTS AND LABOR TO DETERMINE THAT MIDDLE OVEN HAS NO…"
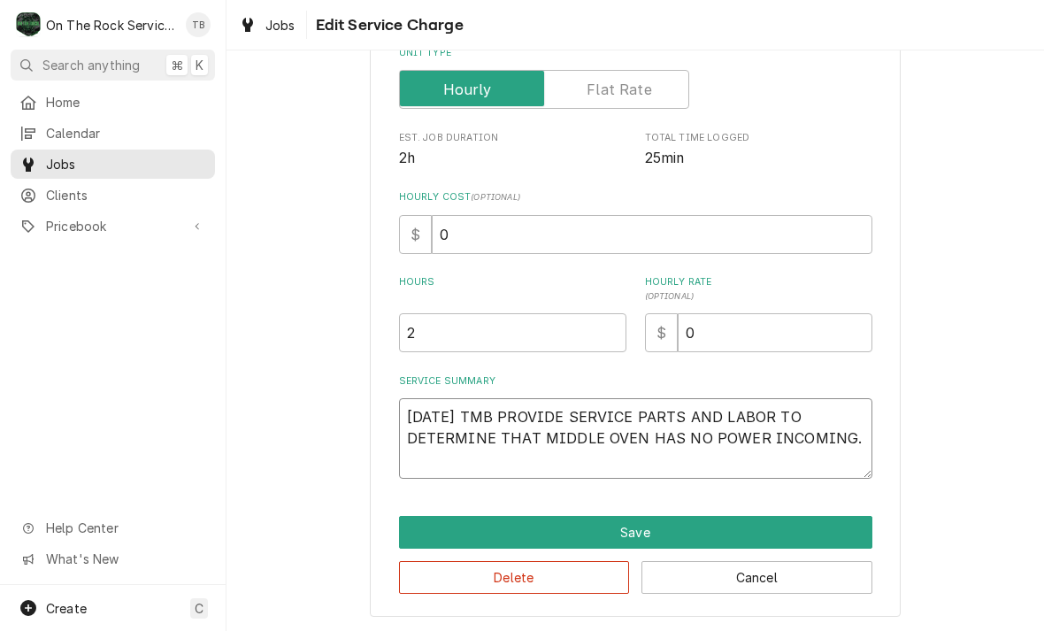
type textarea "x"
type textarea "[DATE] TMB PROVIDE SERVICE PARTS AND LABOR TO DETERMINE THAT MIDDLE OVEN HAS NO…"
type textarea "x"
type textarea "[DATE] TMB PROVIDE SERVICE PARTS AND LABOR TO DETERMINE THAT MIDDLE OVEN HAS NO…"
type textarea "x"
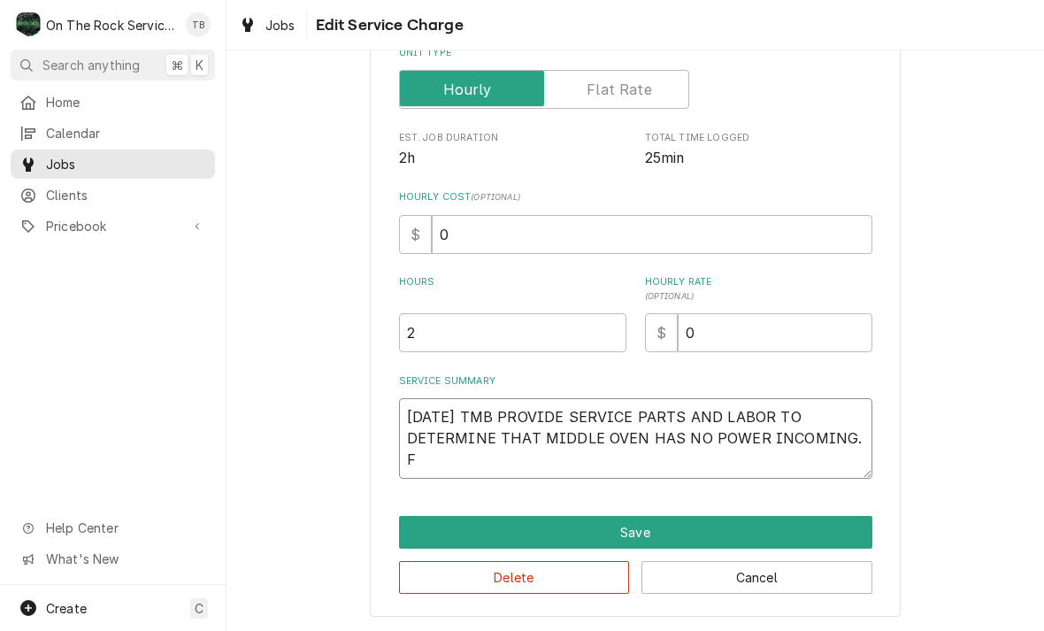
type textarea "[DATE] TMB PROVIDE SERVICE PARTS AND LABOR TO DETERMINE THAT MIDDLE OVEN HAS NO…"
type textarea "x"
type textarea "[DATE] TMB PROVIDE SERVICE PARTS AND LABOR TO DETERMINE THAT MIDDLE OVEN HAS NO…"
type textarea "x"
type textarea "[DATE] TMB PROVIDE SERVICE PARTS AND LABOR TO DETERMINE THAT MIDDLE OVEN HAS NO…"
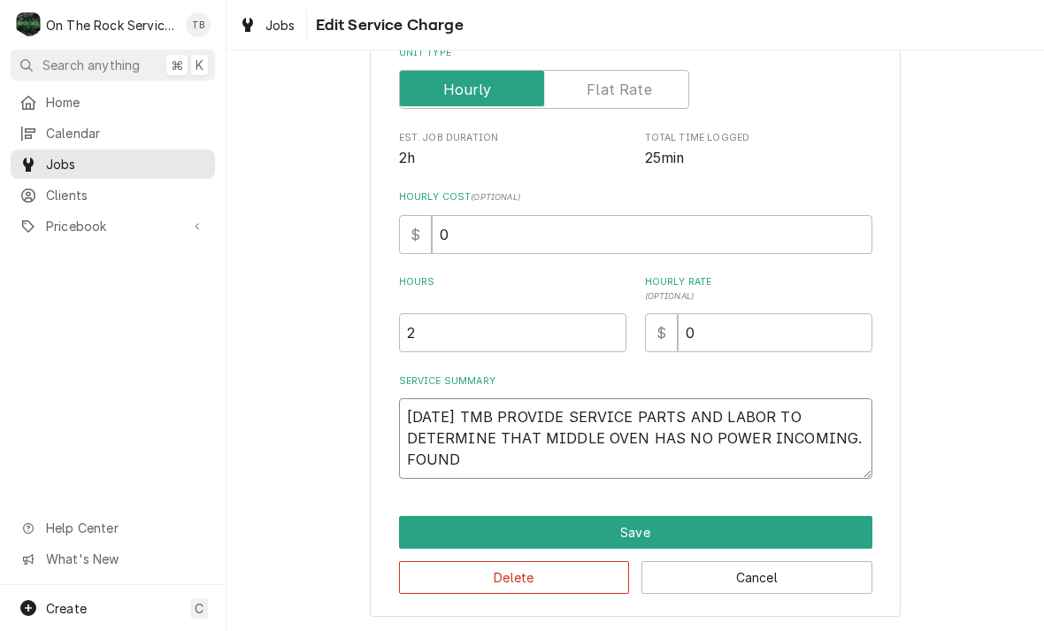
type textarea "x"
type textarea "[DATE] TMB PROVIDE SERVICE PARTS AND LABOR TO DETERMINE THAT MIDDLE OVEN HAS NO…"
type textarea "x"
type textarea "[DATE] TMB PROVIDE SERVICE PARTS AND LABOR TO DETERMINE THAT MIDDLE OVEN HAS NO…"
type textarea "x"
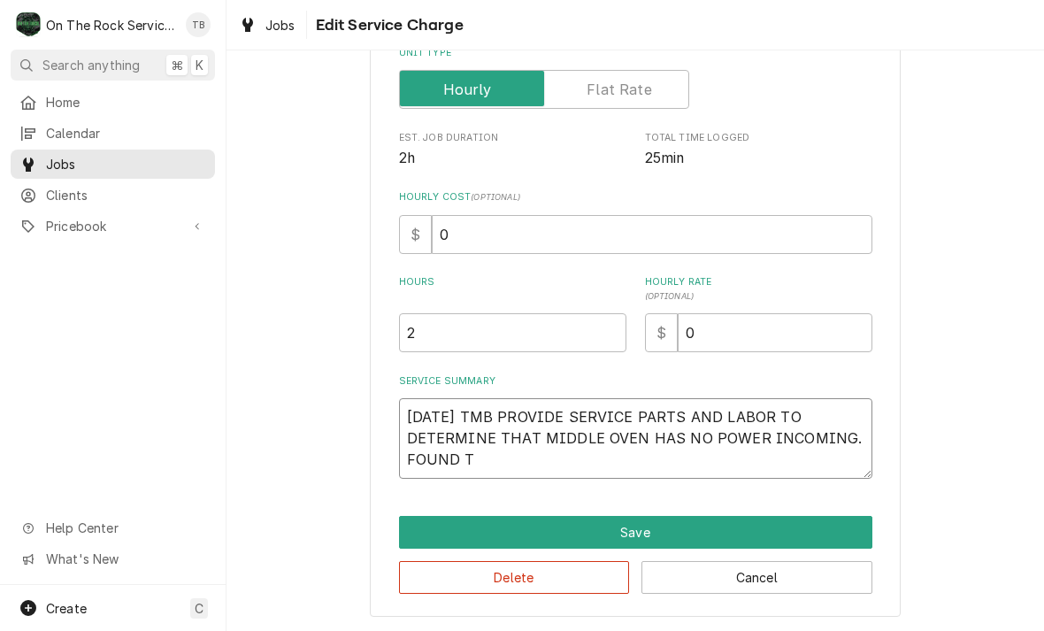
type textarea "[DATE] TMB PROVIDE SERVICE PARTS AND LABOR TO DETERMINE THAT MIDDLE OVEN HAS NO…"
type textarea "x"
type textarea "[DATE] TMB PROVIDE SERVICE PARTS AND LABOR TO DETERMINE THAT MIDDLE OVEN HAS NO…"
type textarea "x"
type textarea "[DATE] TMB PROVIDE SERVICE PARTS AND LABOR TO DETERMINE THAT MIDDLE OVEN HAS NO…"
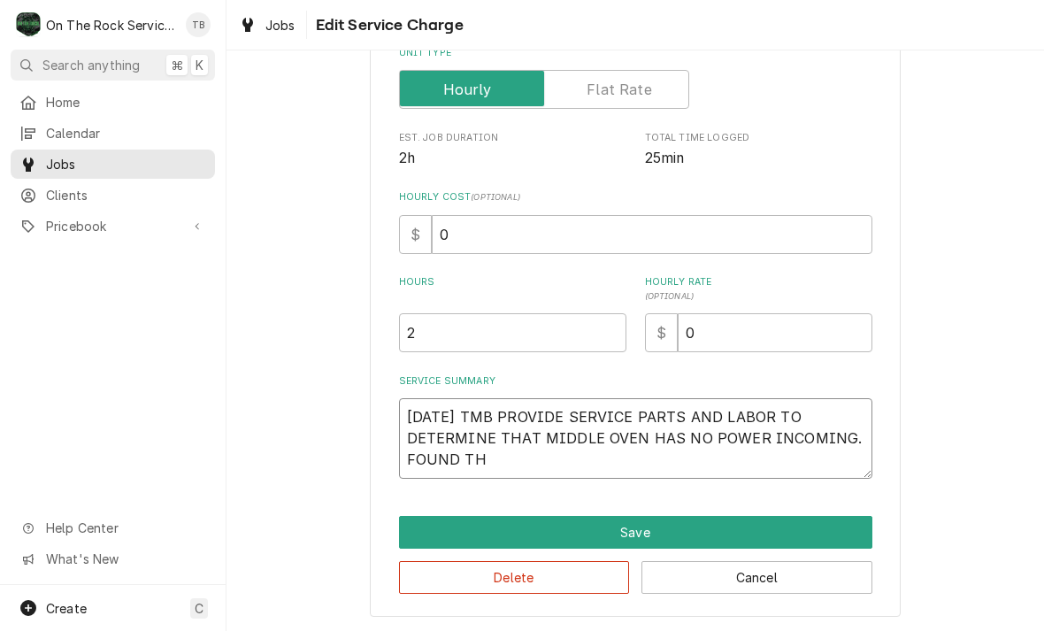
type textarea "x"
type textarea "[DATE] TMB PROVIDE SERVICE PARTS AND LABOR TO DETERMINE THAT MIDDLE OVEN HAS NO…"
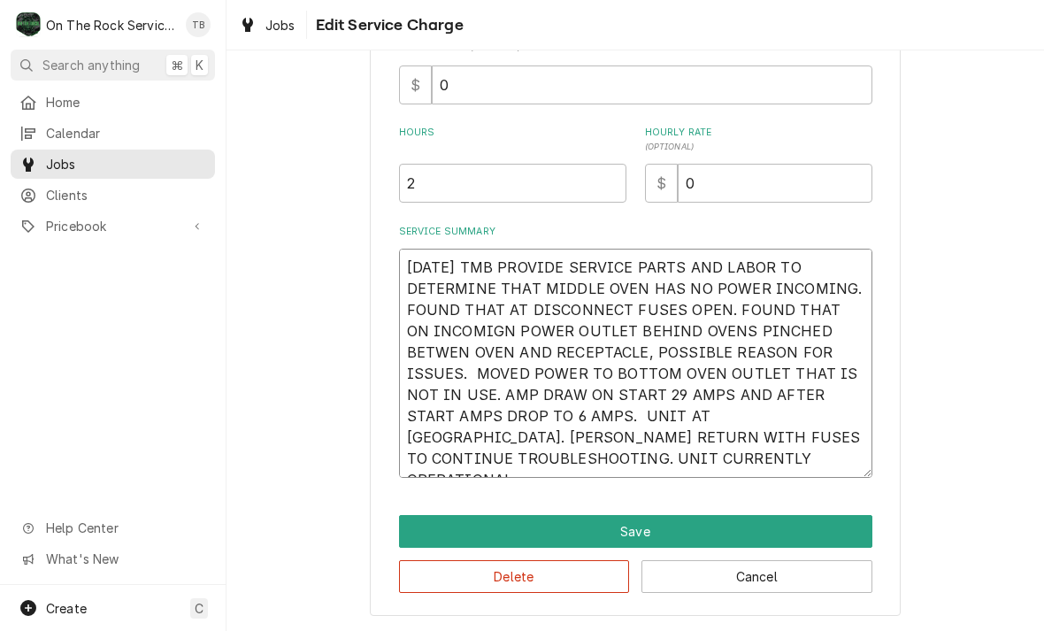
scroll to position [417, 0]
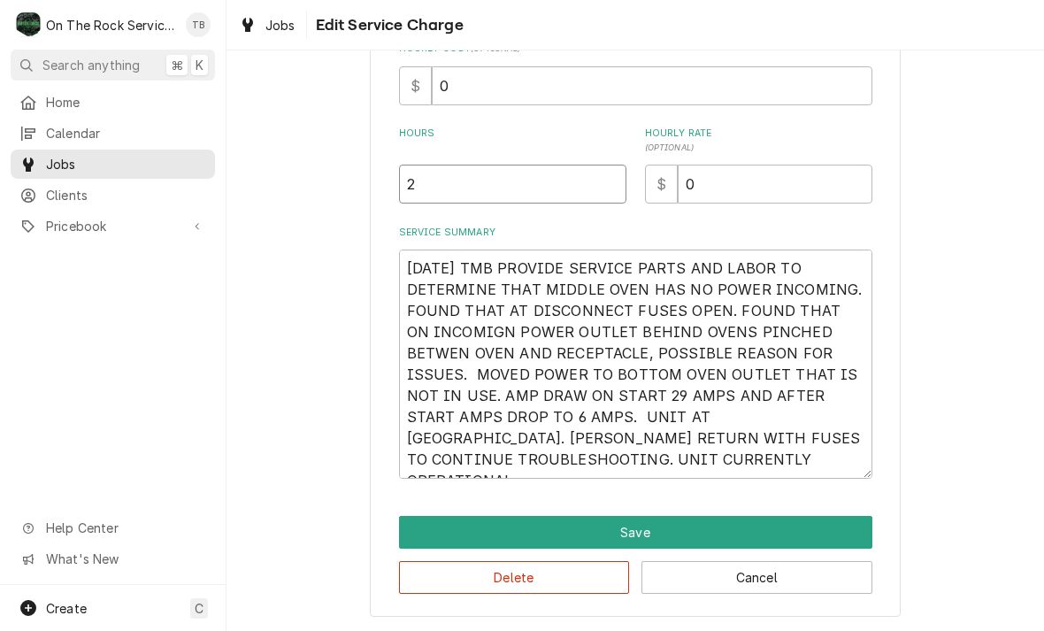
click at [462, 195] on input "2" at bounding box center [512, 183] width 227 height 39
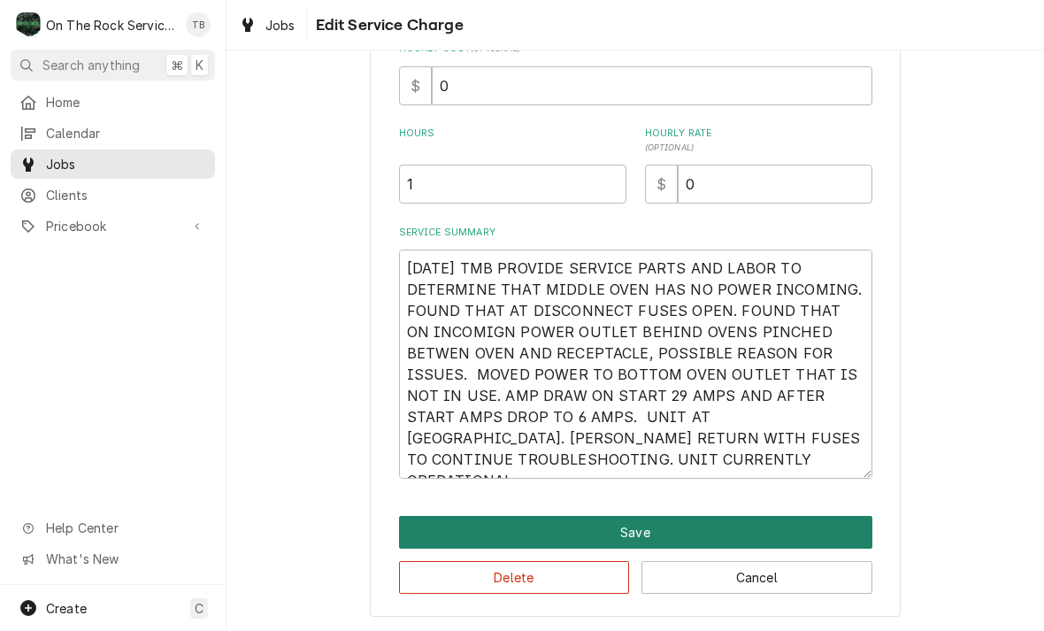
click at [648, 531] on button "Save" at bounding box center [635, 532] width 473 height 33
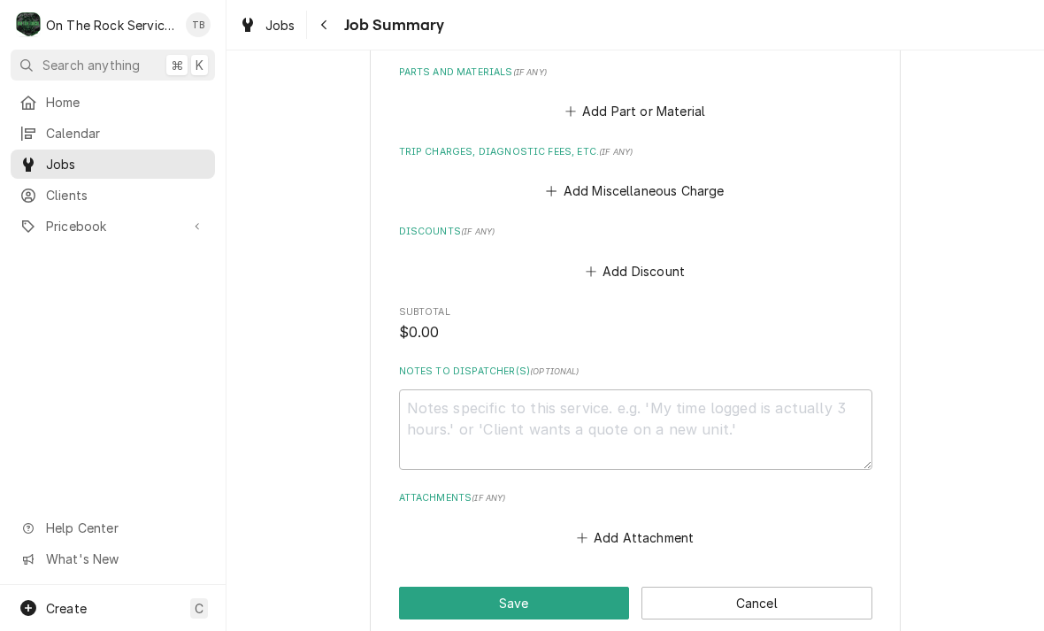
scroll to position [963, 0]
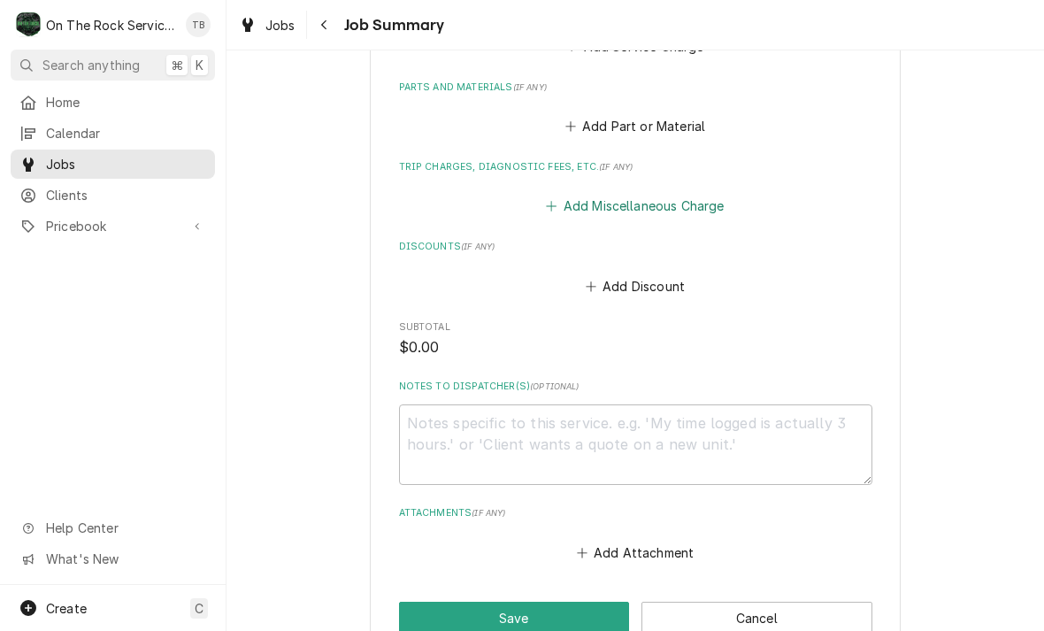
click at [661, 194] on button "Add Miscellaneous Charge" at bounding box center [635, 206] width 184 height 25
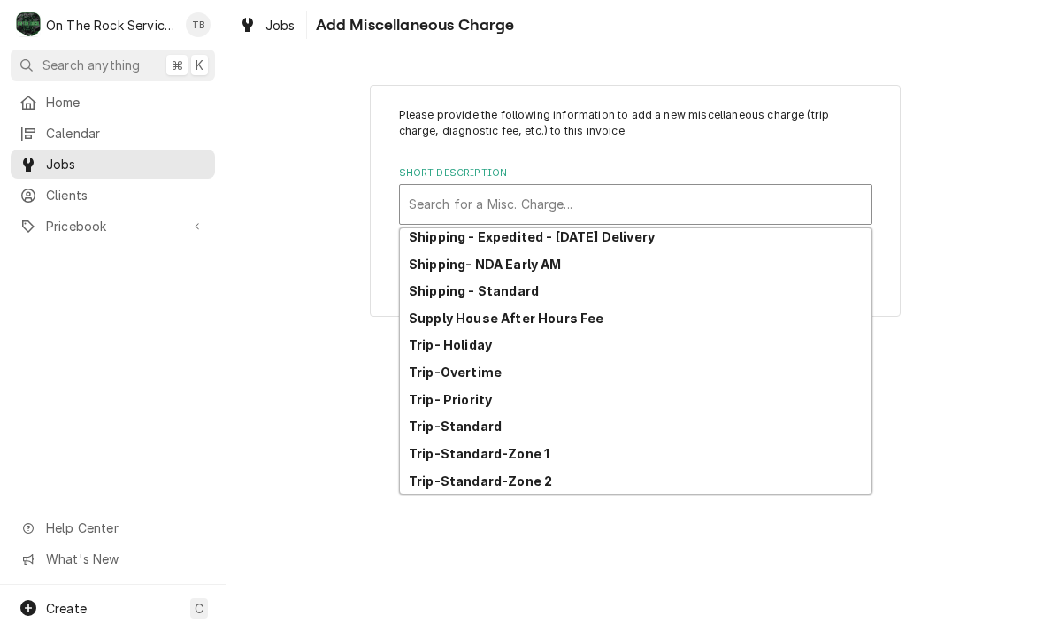
scroll to position [303, 0]
click at [547, 451] on div "Trip-Standard-Zone 1" at bounding box center [635, 453] width 471 height 27
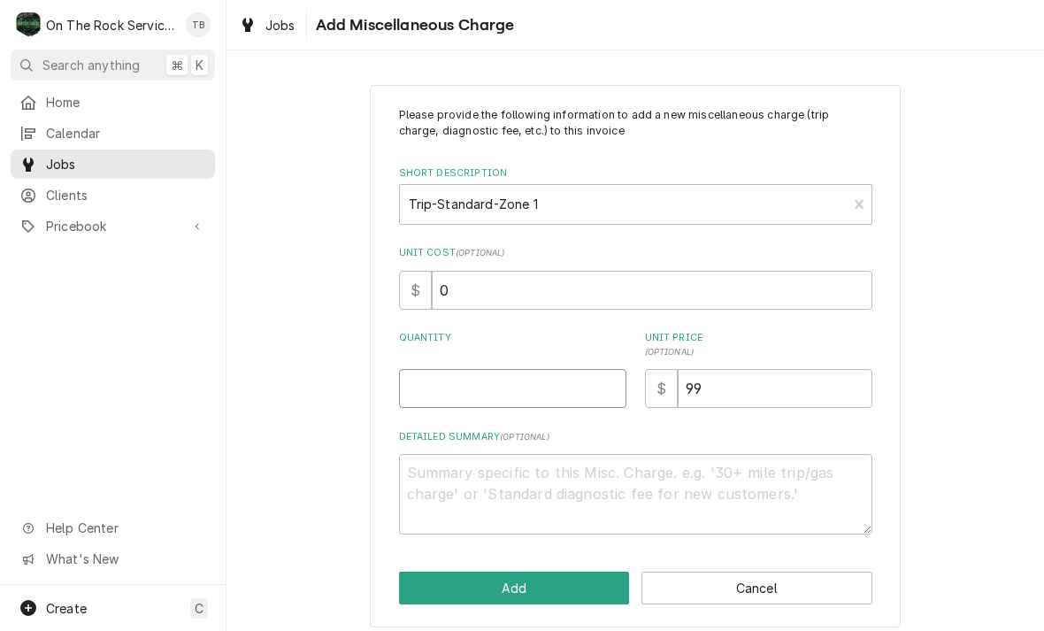
click at [475, 383] on input "Quantity" at bounding box center [512, 388] width 227 height 39
click at [967, 289] on div "Please provide the following information to add a new miscellaneous charge (tri…" at bounding box center [634, 355] width 817 height 573
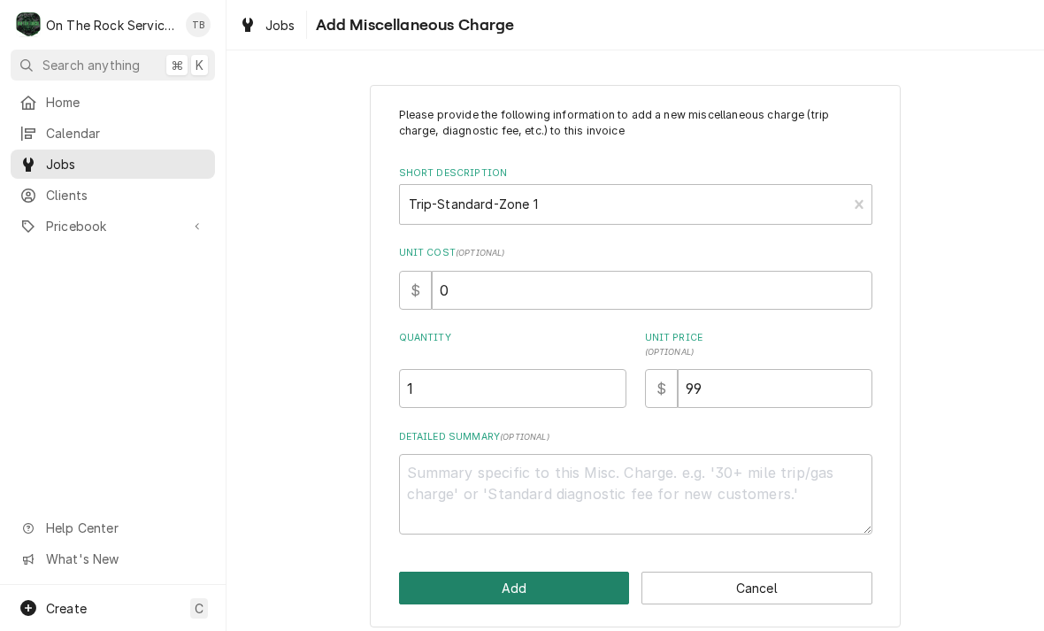
click at [527, 587] on button "Add" at bounding box center [514, 587] width 231 height 33
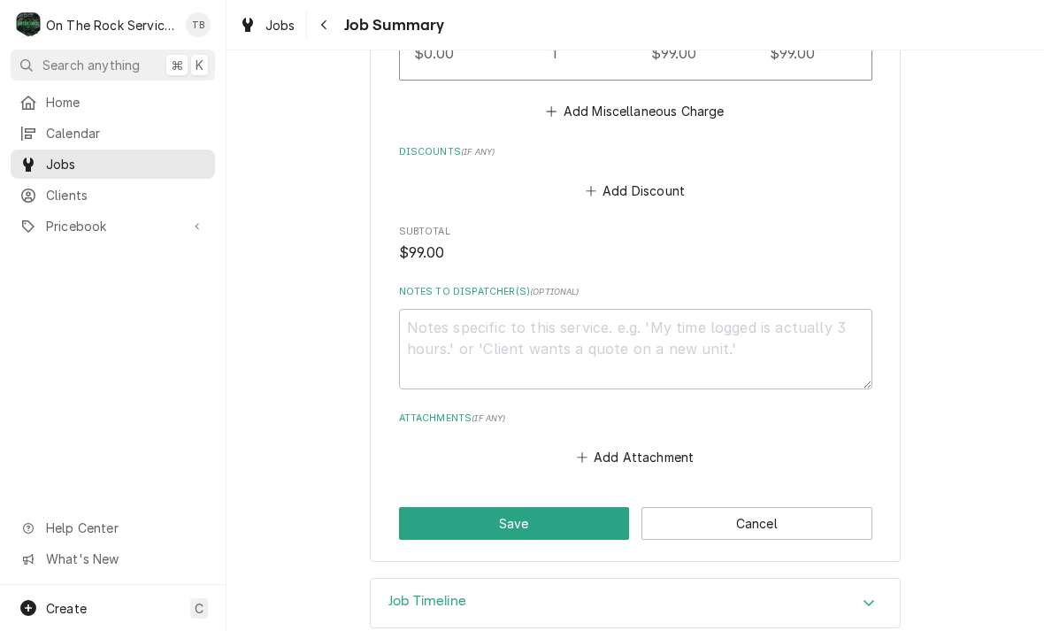
scroll to position [1196, 0]
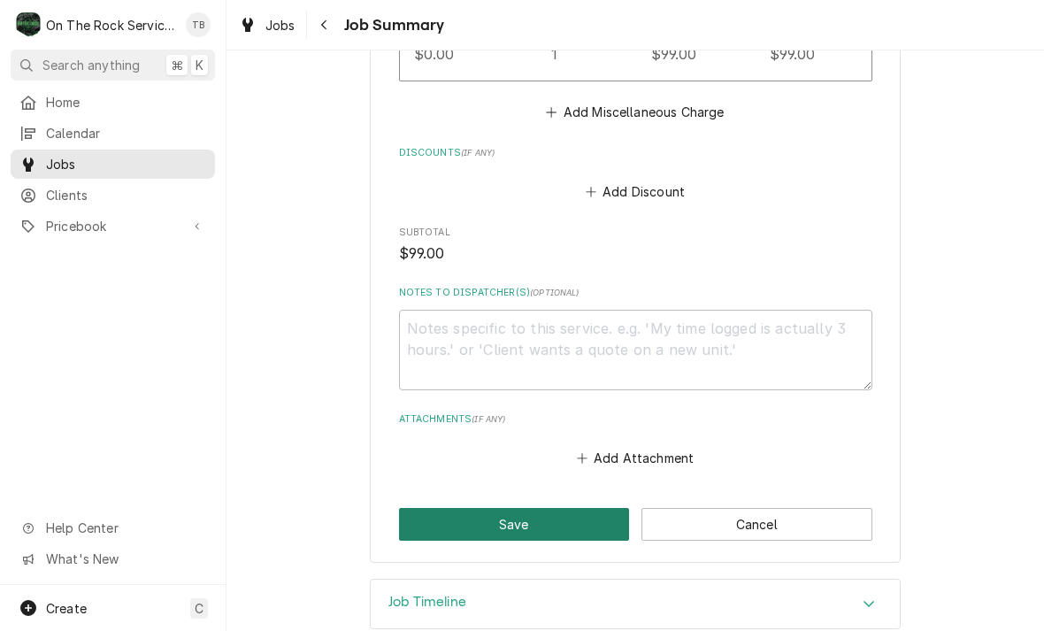
click at [564, 508] on button "Save" at bounding box center [514, 524] width 231 height 33
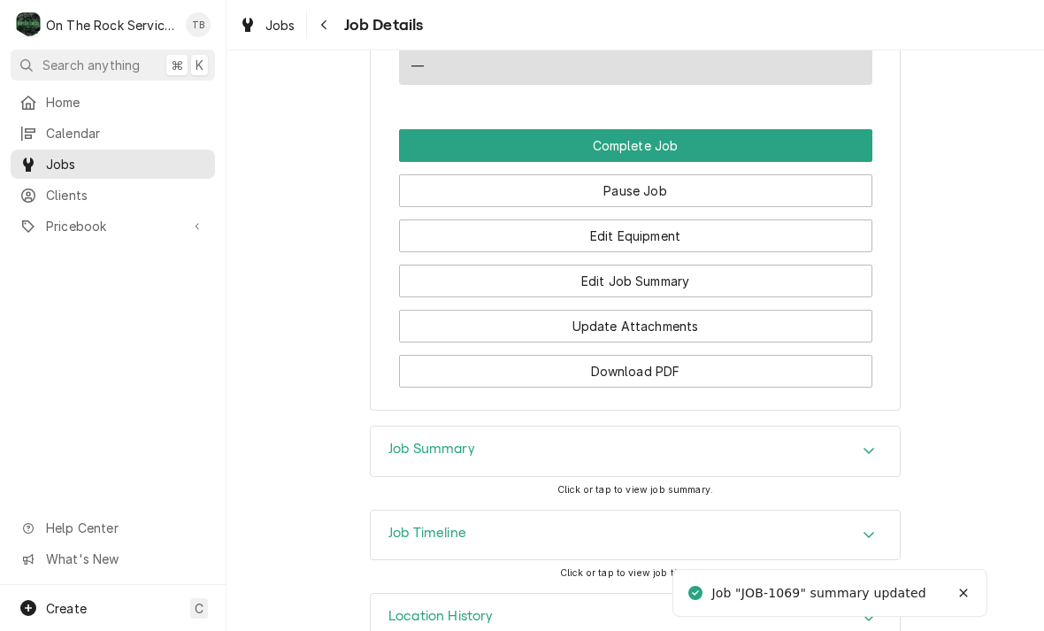
scroll to position [1987, 0]
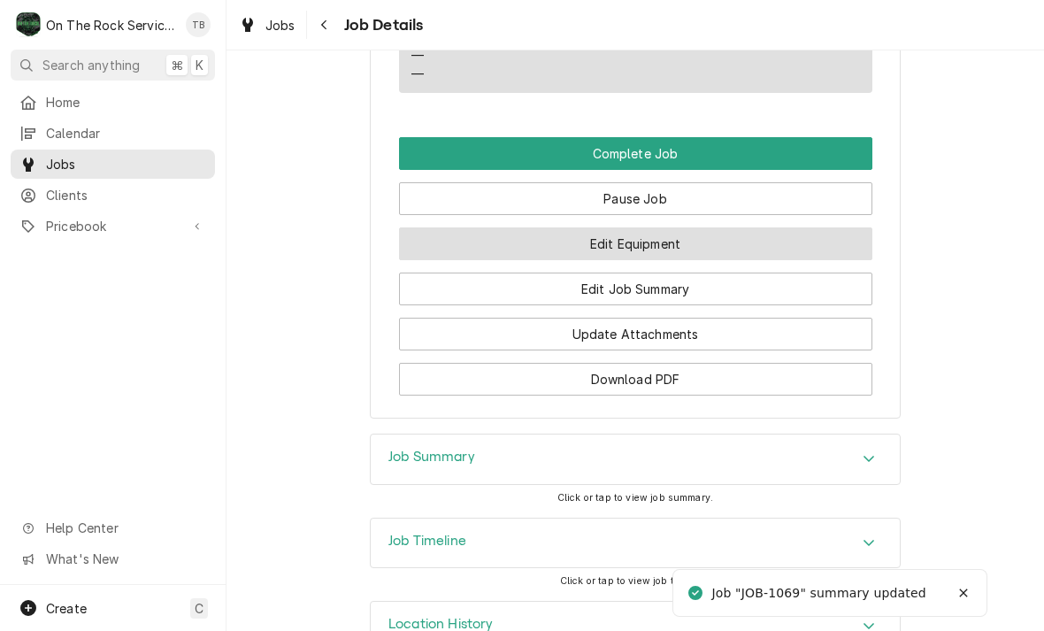
click at [667, 235] on button "Edit Equipment" at bounding box center [635, 243] width 473 height 33
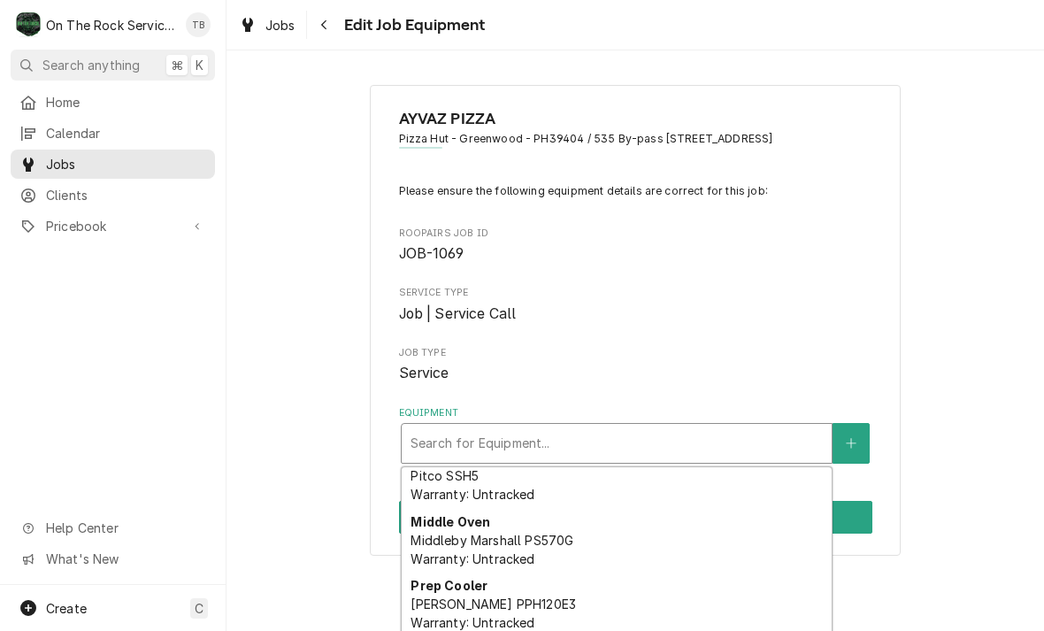
scroll to position [91, 0]
click at [579, 550] on div "Middle Oven Middleby Marshall PS570G Warranty: Untracked" at bounding box center [616, 537] width 430 height 65
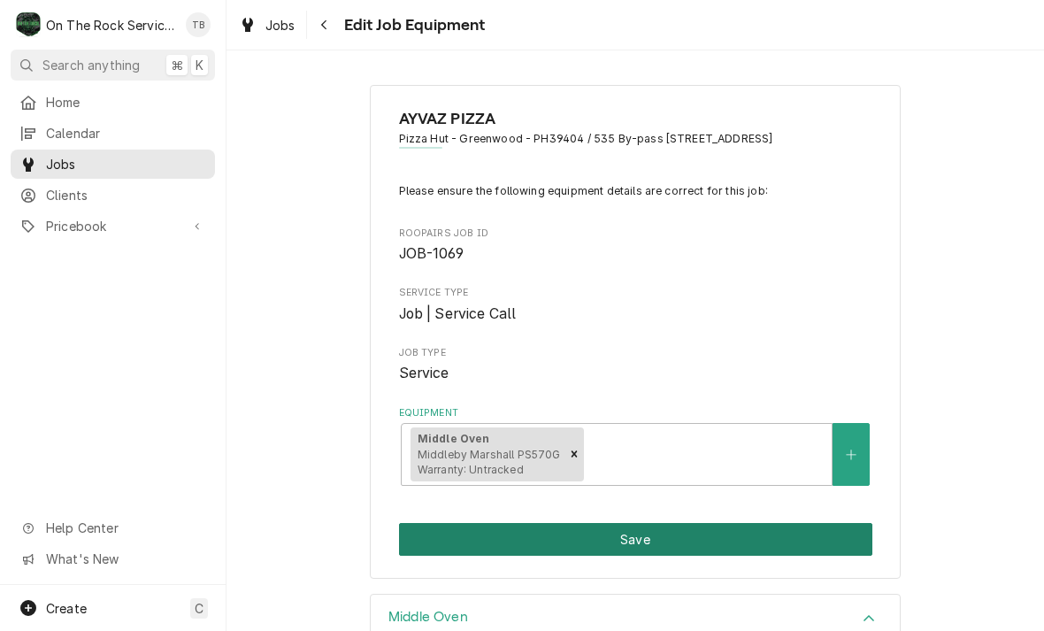
click at [684, 531] on button "Save" at bounding box center [635, 539] width 473 height 33
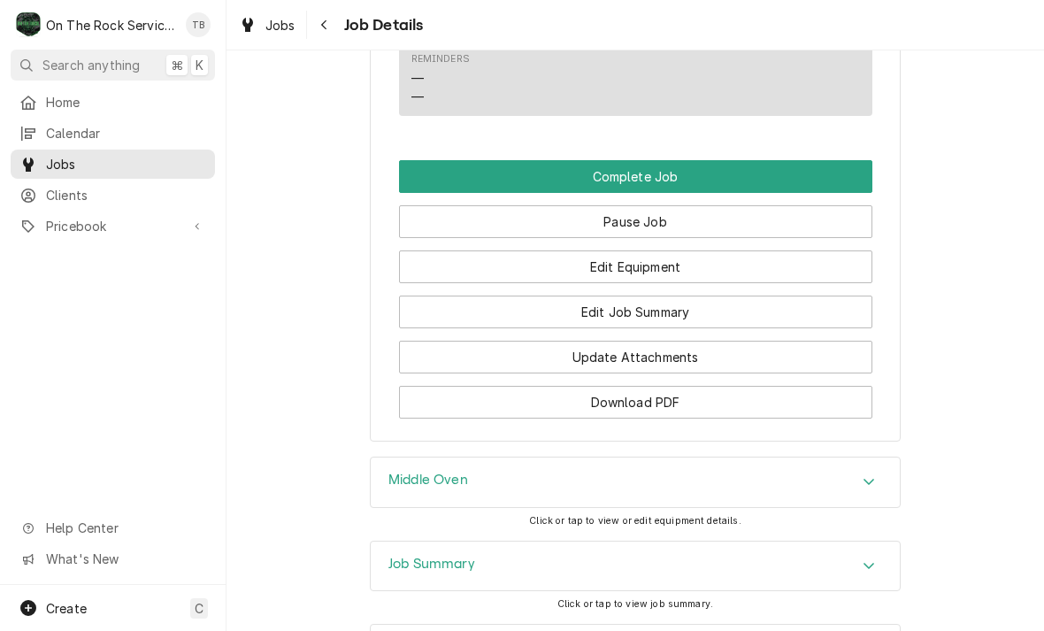
scroll to position [1895, 0]
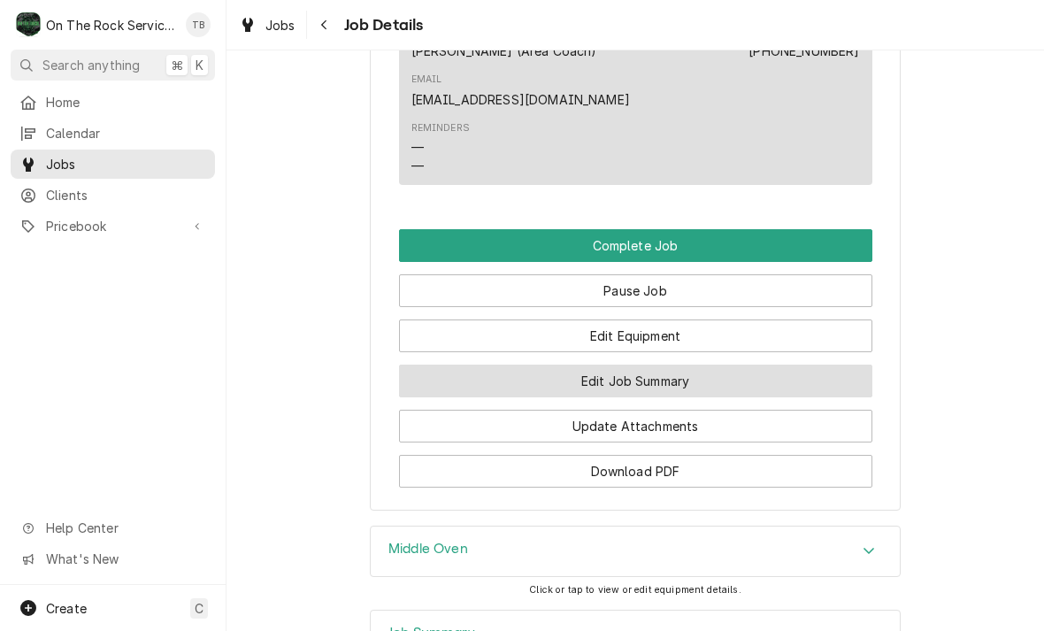
click at [638, 369] on button "Edit Job Summary" at bounding box center [635, 380] width 473 height 33
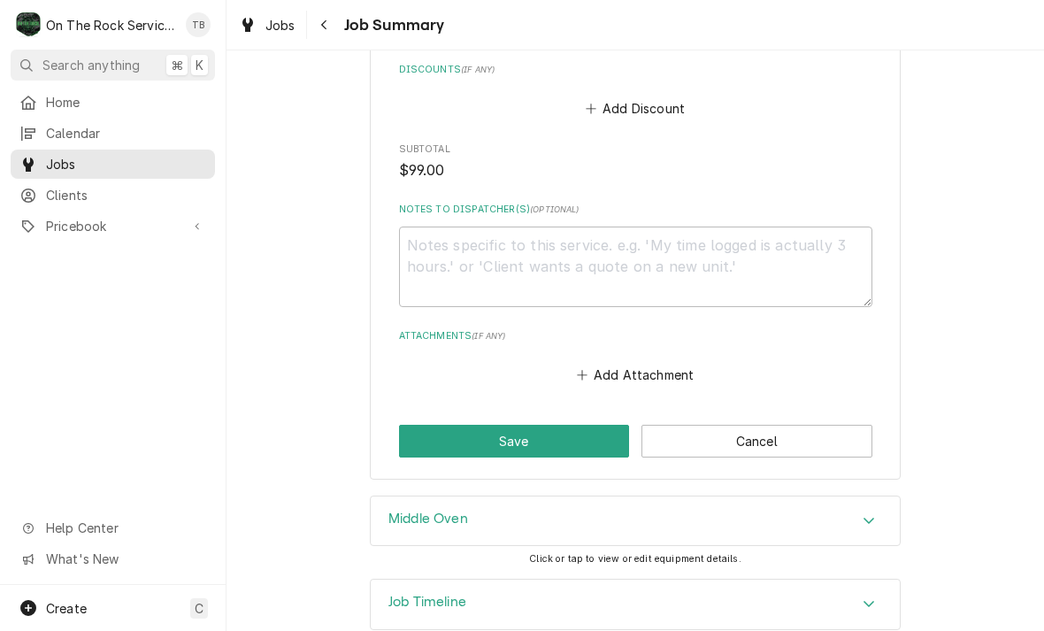
scroll to position [1278, 0]
click at [621, 363] on button "Add Attachment" at bounding box center [635, 375] width 124 height 25
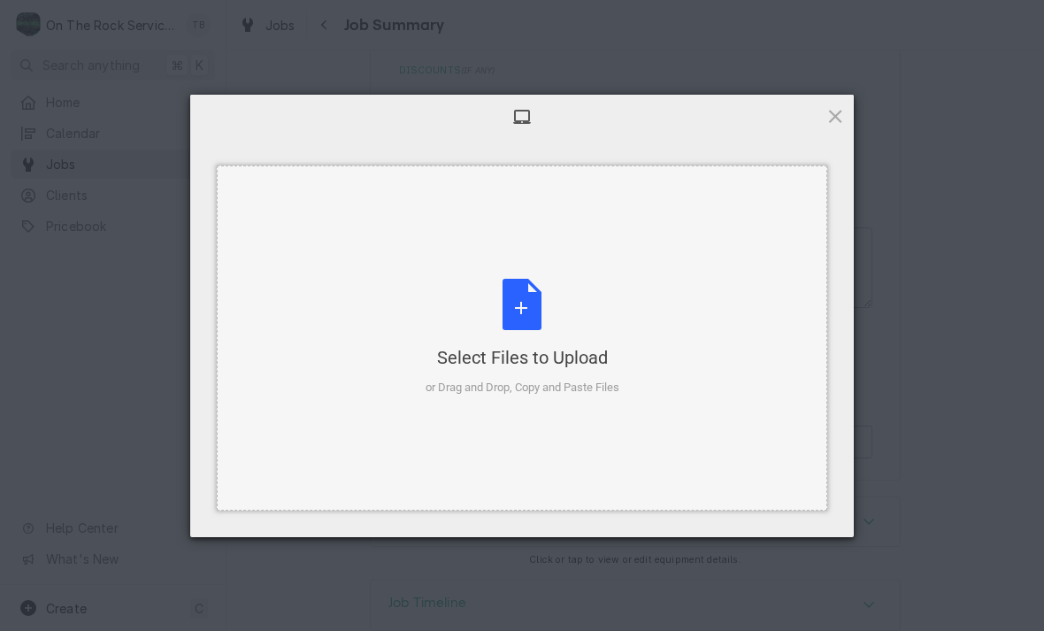
click at [527, 318] on div "Select Files to Upload or Drag and Drop, Copy and Paste Files" at bounding box center [522, 338] width 194 height 118
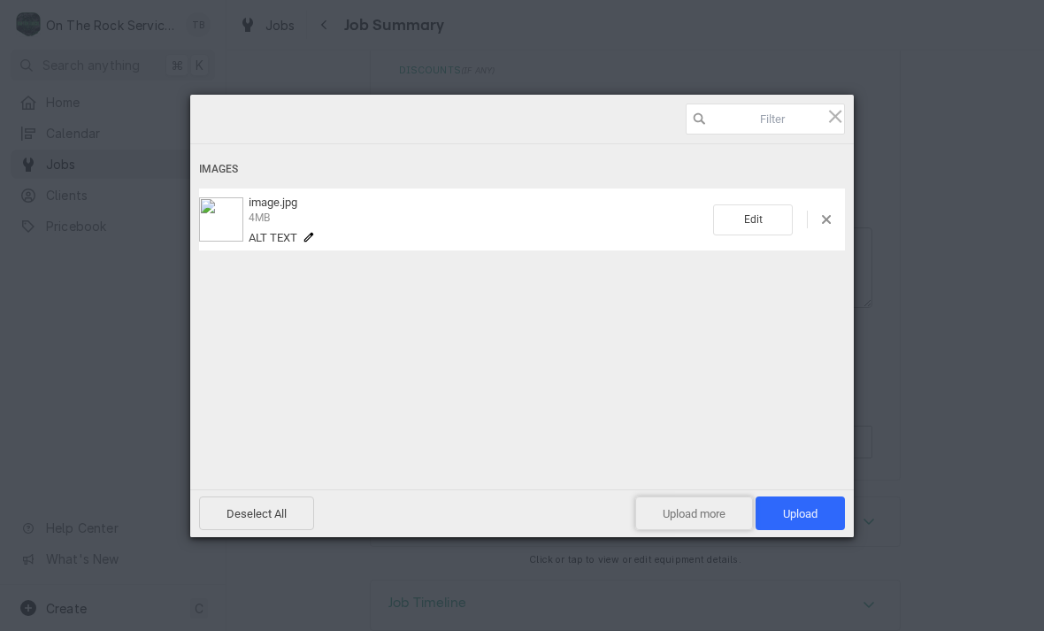
click at [679, 518] on span "Upload more" at bounding box center [694, 513] width 118 height 34
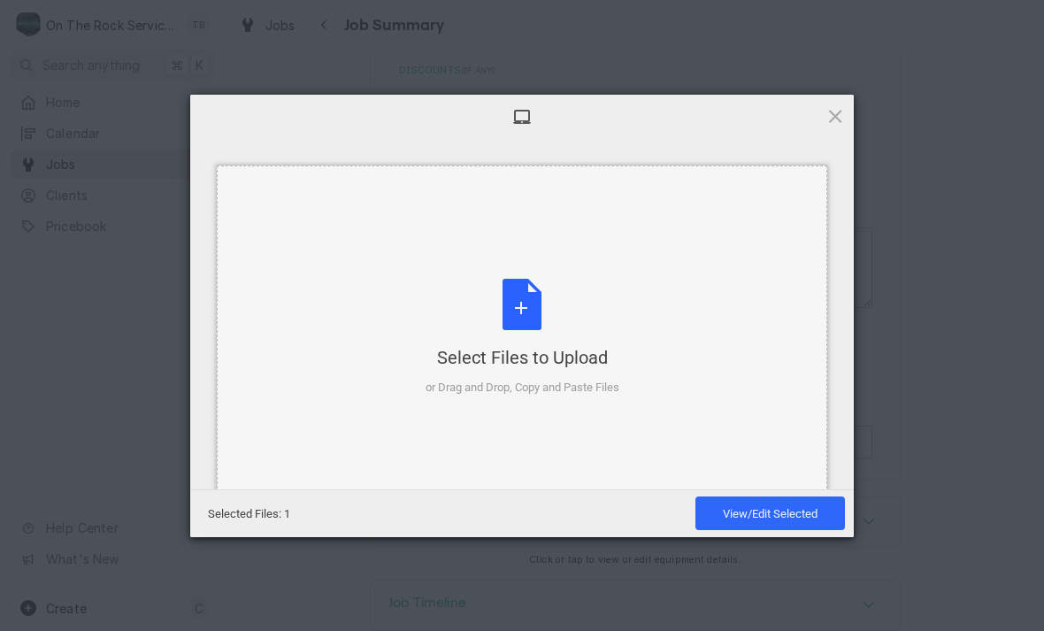
click at [519, 320] on div "Select Files to Upload or Drag and Drop, Copy and Paste Files" at bounding box center [522, 338] width 194 height 118
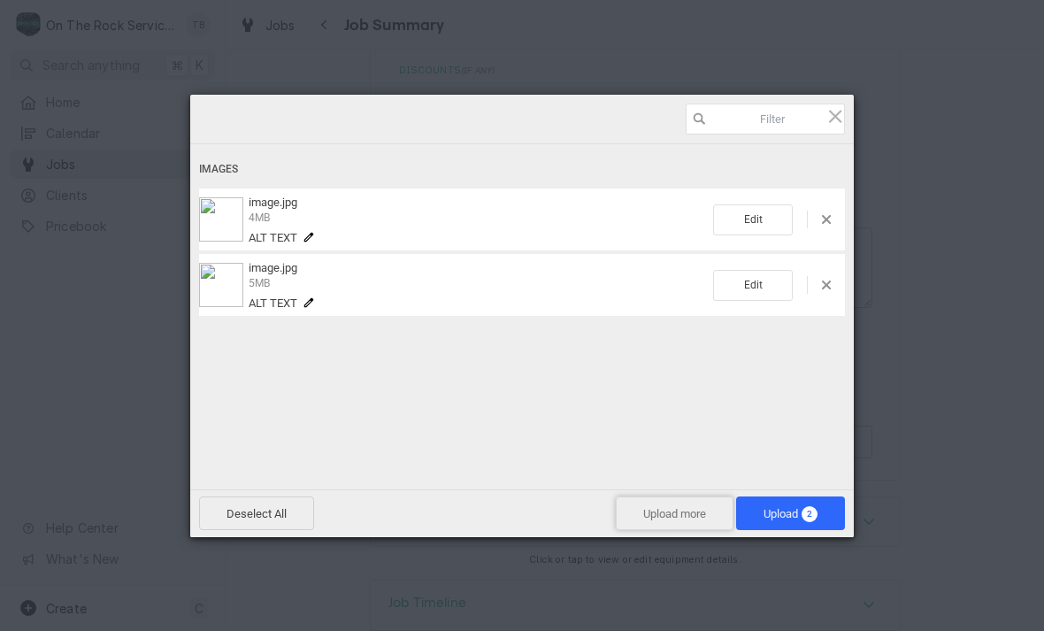
click at [661, 519] on span "Upload more" at bounding box center [674, 513] width 118 height 34
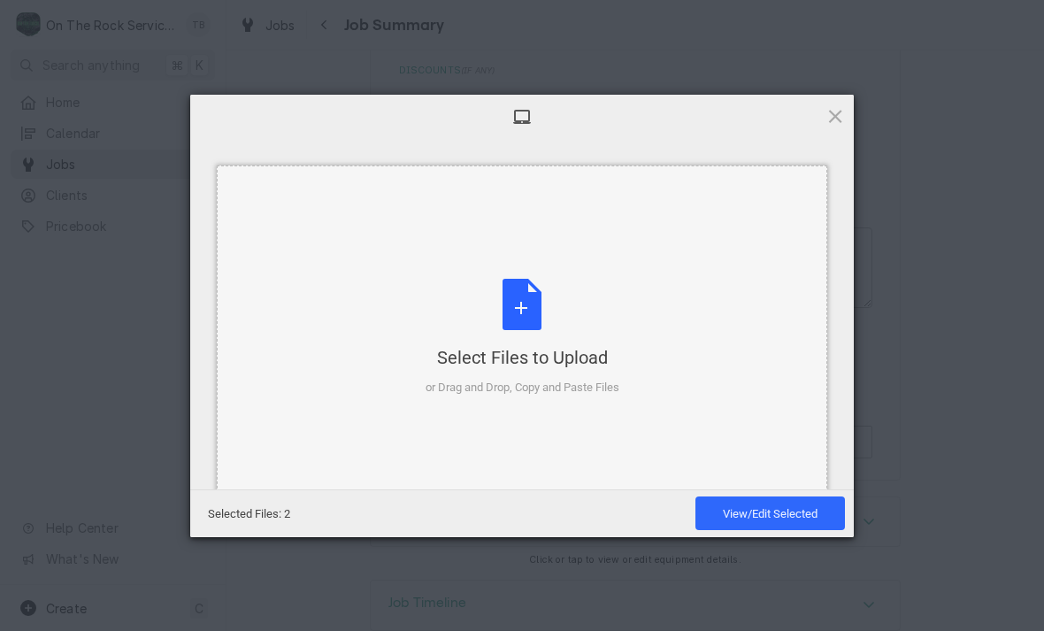
click at [522, 324] on div "Select Files to Upload or Drag and Drop, Copy and Paste Files" at bounding box center [522, 338] width 194 height 118
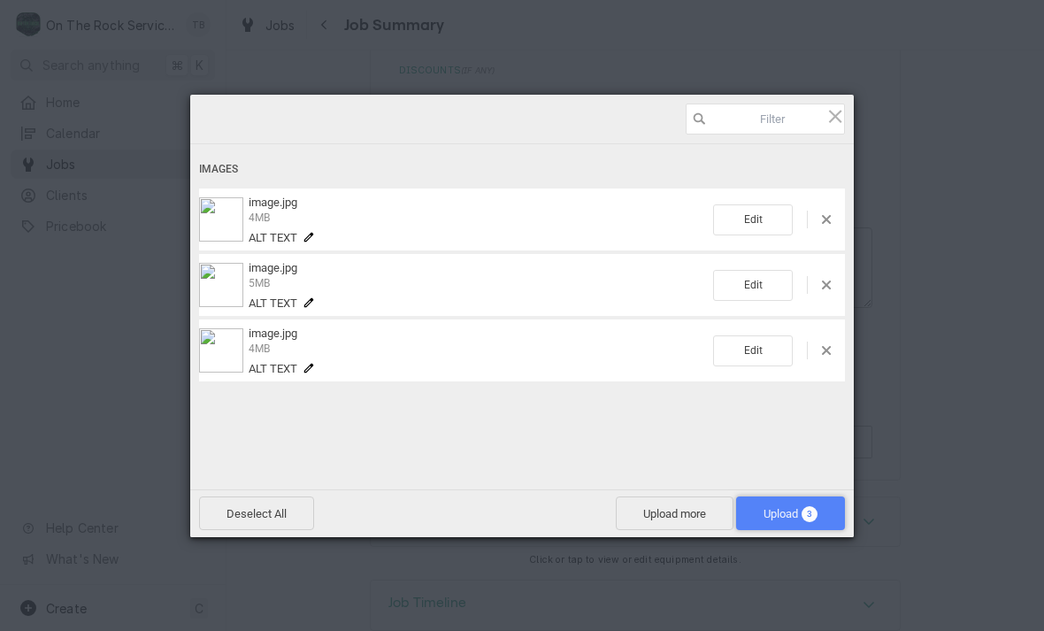
click at [775, 519] on span "Upload 3" at bounding box center [790, 513] width 54 height 13
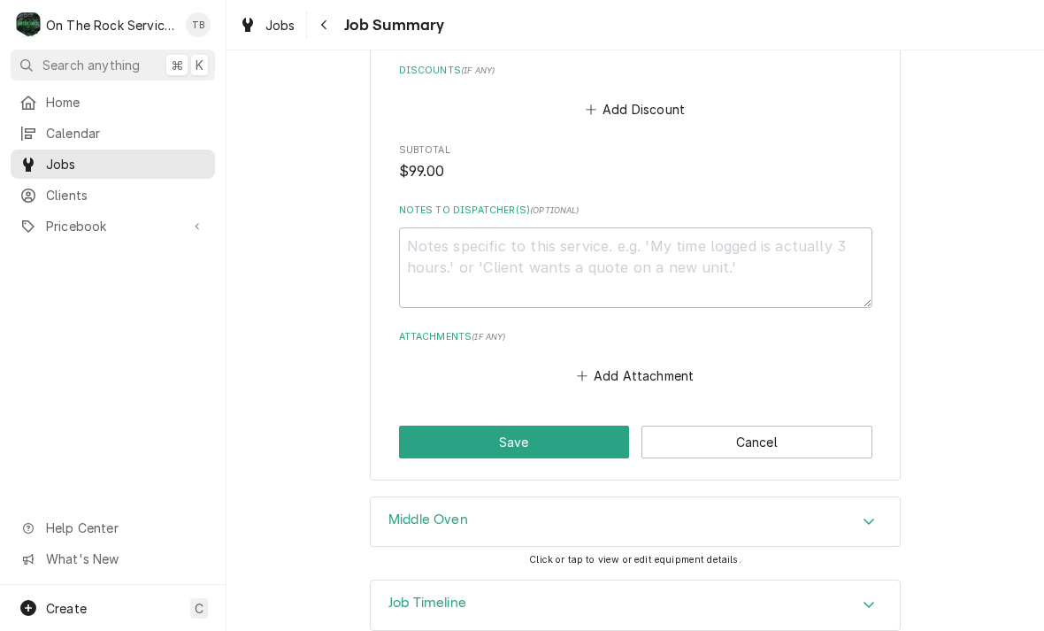
type textarea "x"
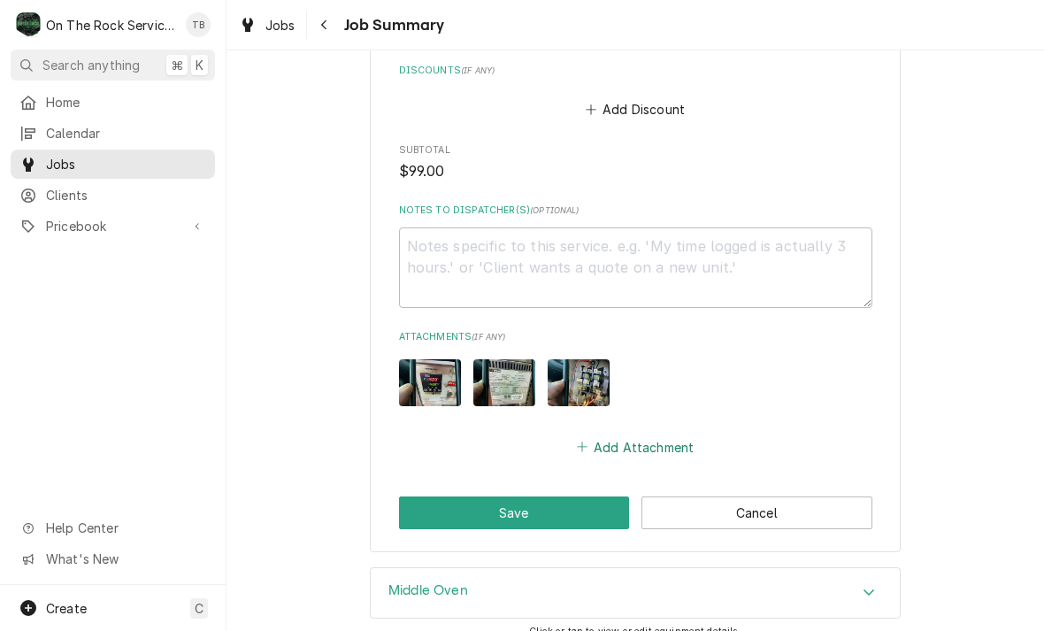
click at [586, 440] on icon "Attachments" at bounding box center [582, 446] width 11 height 12
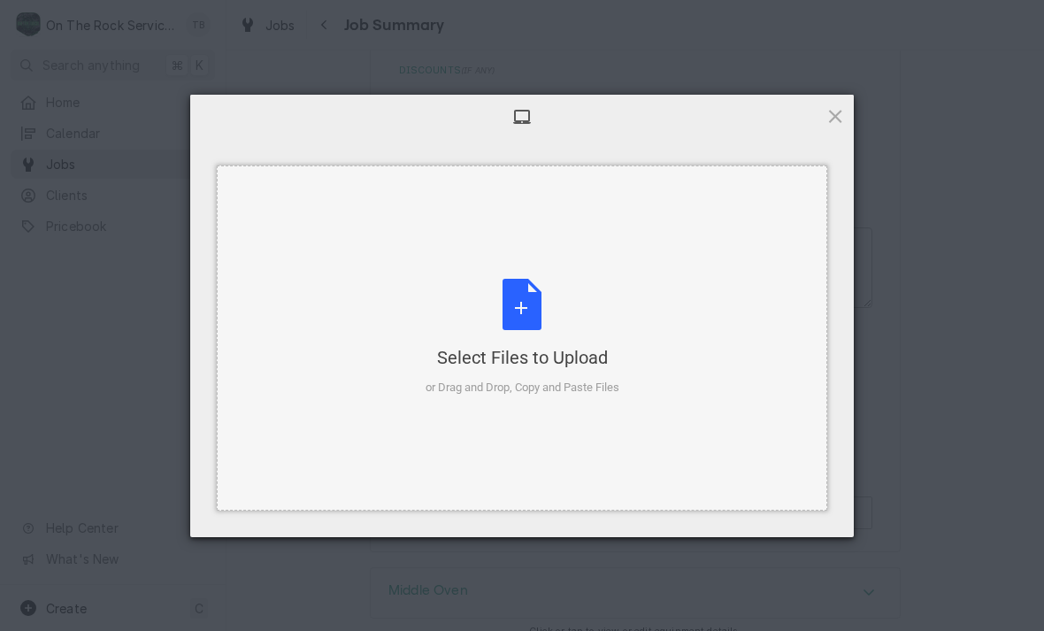
click at [534, 292] on div "Select Files to Upload or Drag and Drop, Copy and Paste Files" at bounding box center [522, 338] width 194 height 118
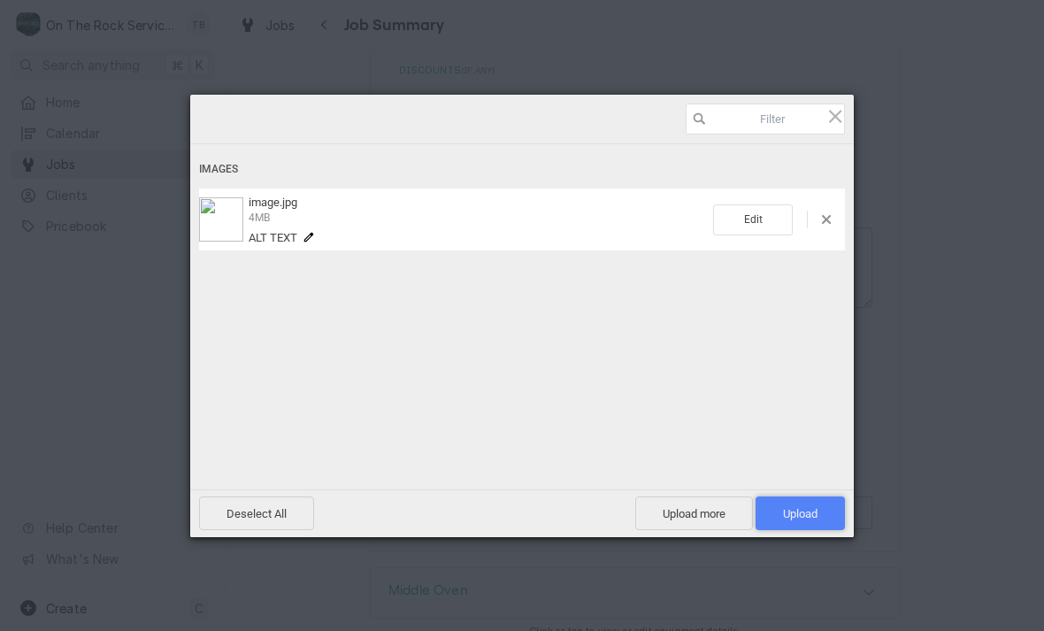
click at [786, 528] on span "Upload 1" at bounding box center [799, 513] width 89 height 34
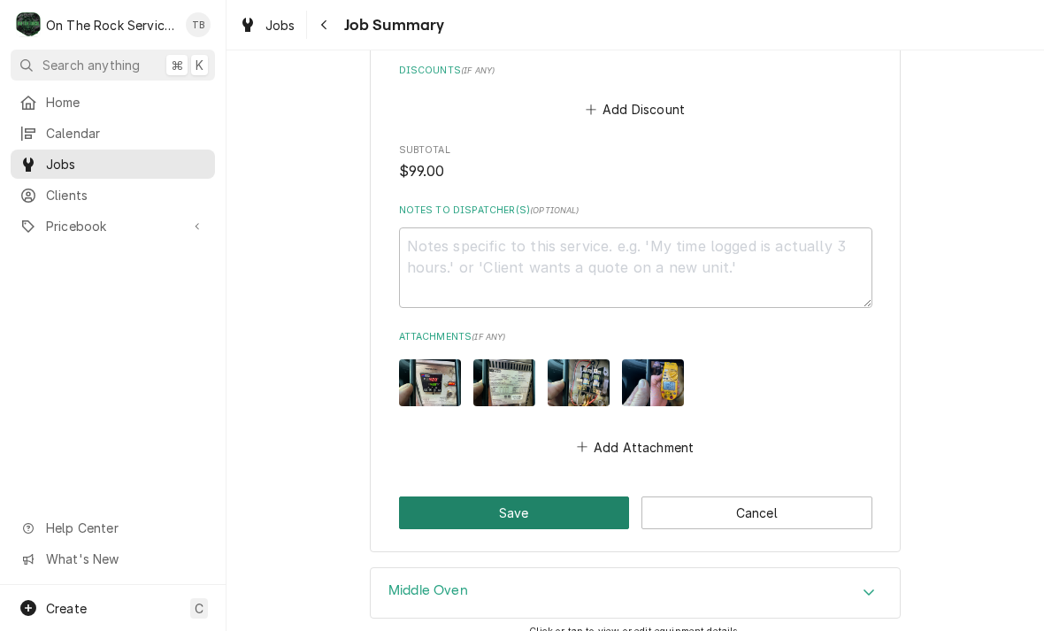
click at [566, 496] on button "Save" at bounding box center [514, 512] width 231 height 33
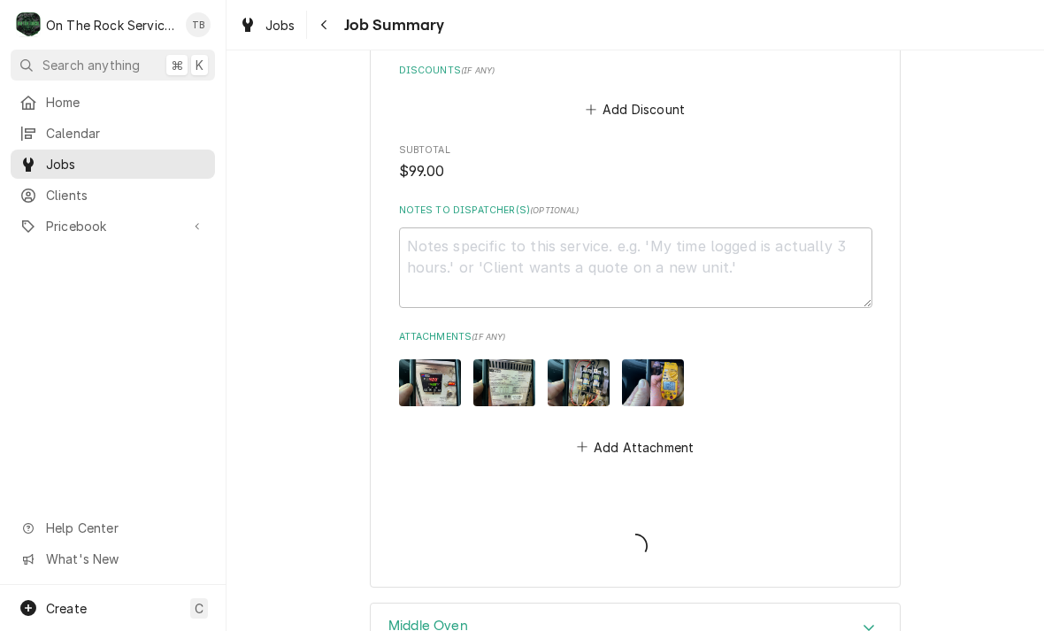
type textarea "x"
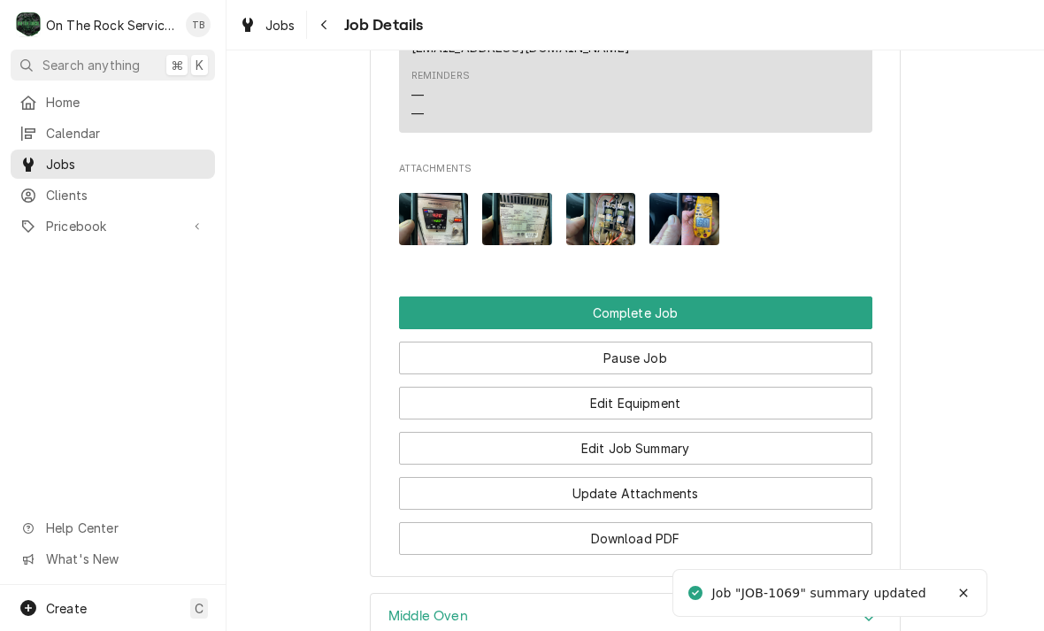
scroll to position [1951, 0]
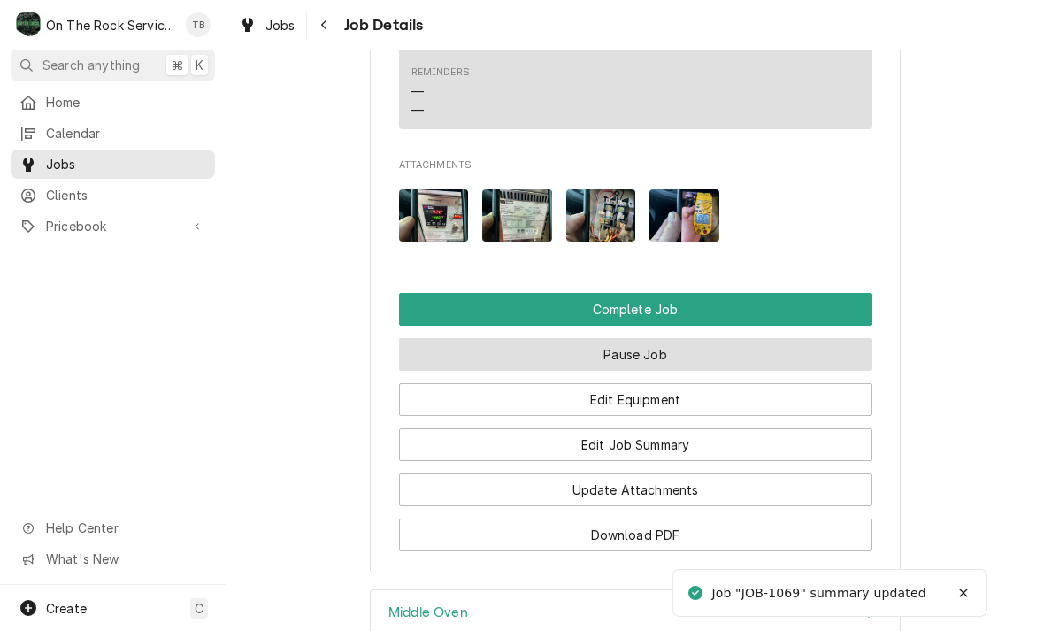
click at [686, 348] on button "Pause Job" at bounding box center [635, 354] width 473 height 33
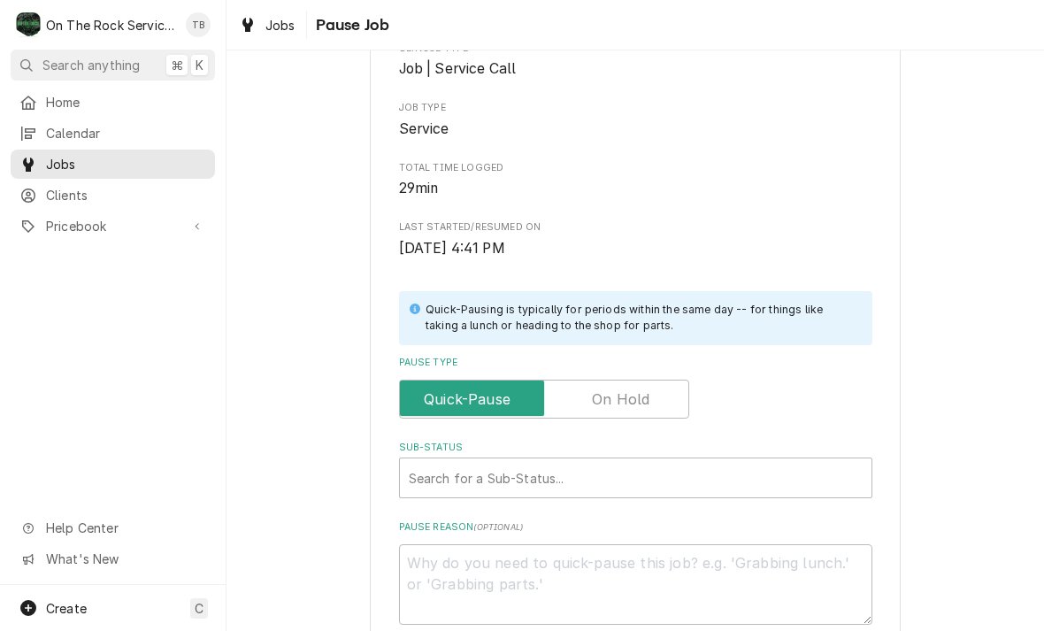
scroll to position [200, 0]
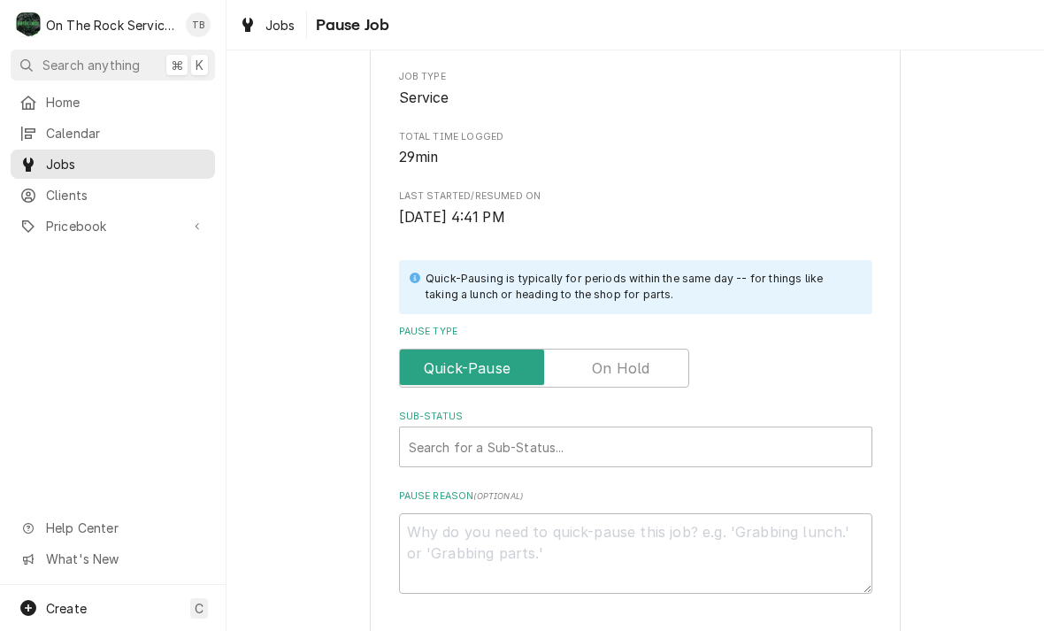
click at [669, 371] on input "Pause Type" at bounding box center [544, 367] width 274 height 39
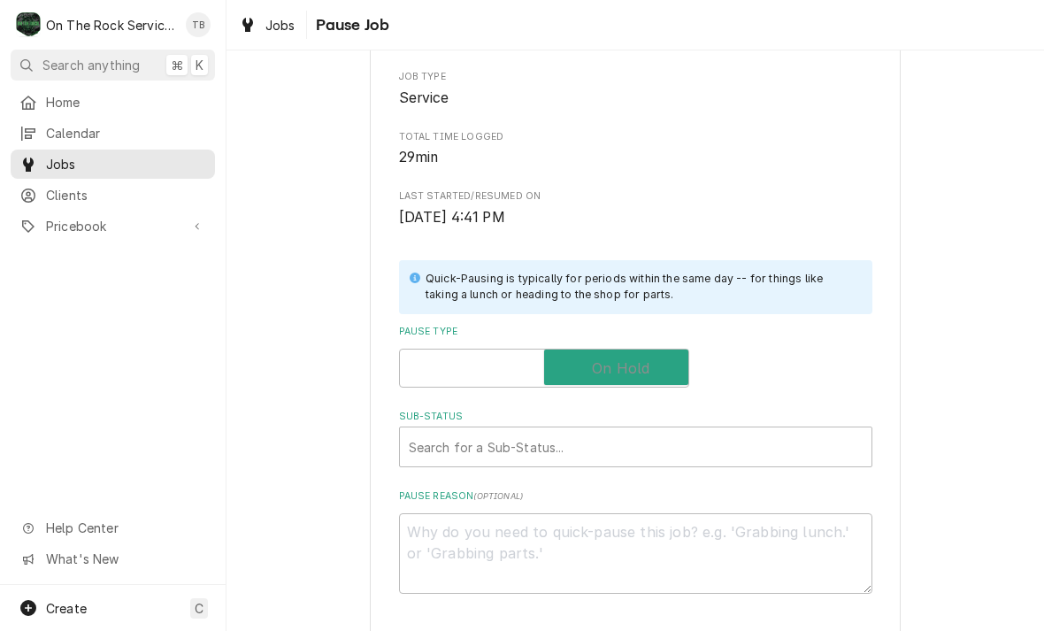
checkbox input "true"
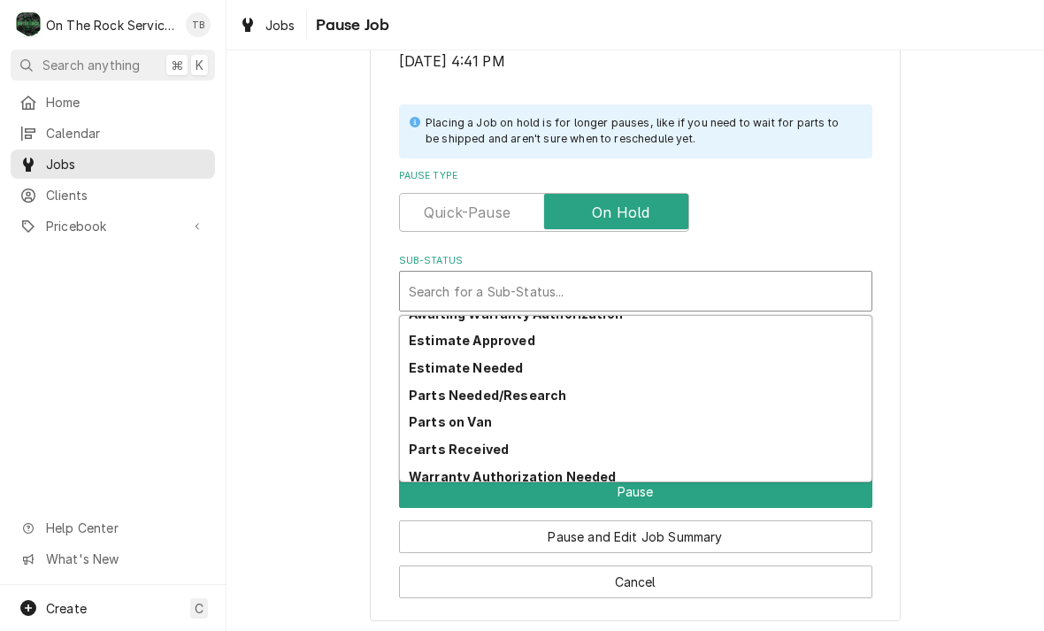
scroll to position [157, 0]
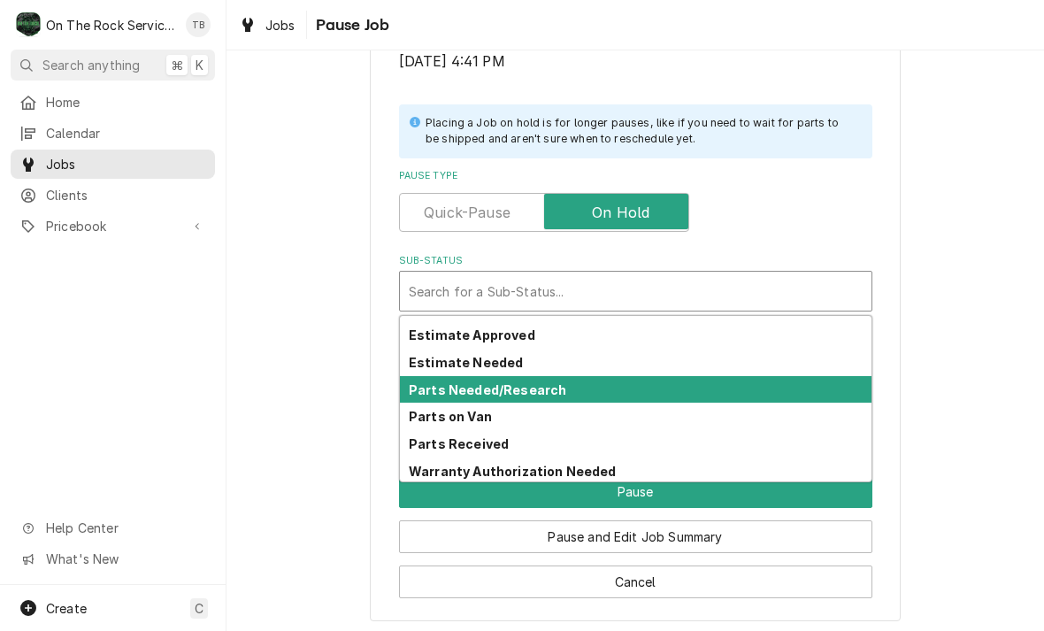
click at [564, 387] on div "Parts Needed/Research" at bounding box center [635, 389] width 471 height 27
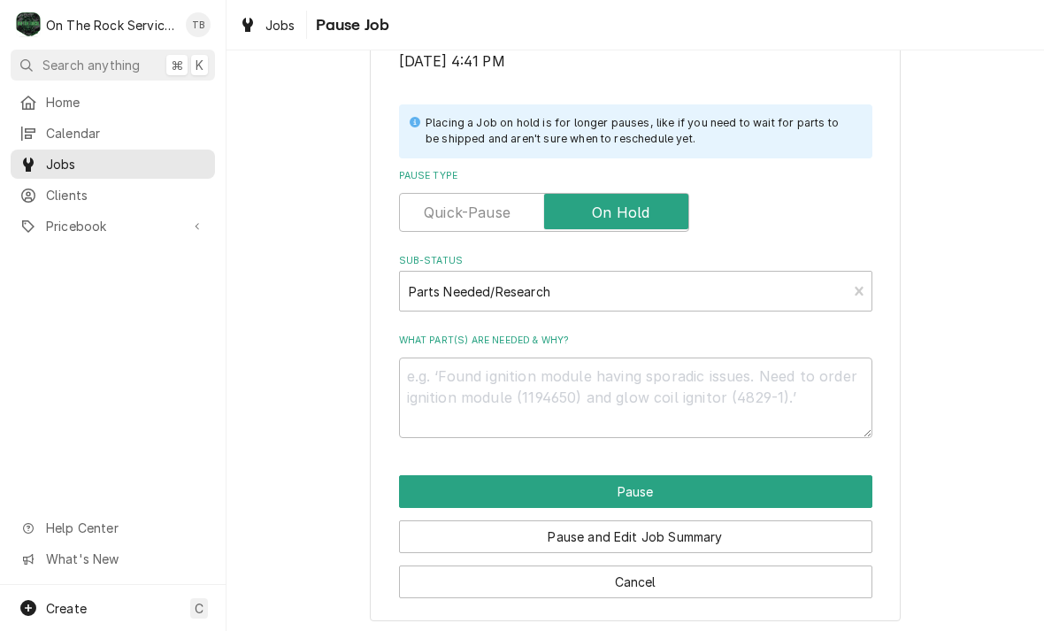
scroll to position [334, 0]
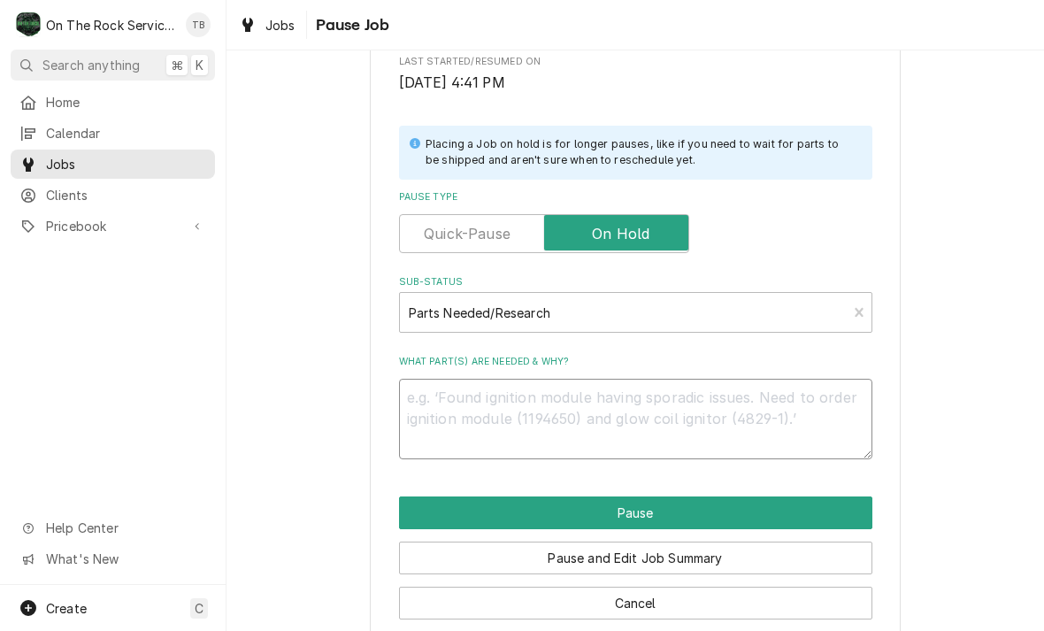
click at [457, 397] on textarea "What part(s) are needed & why?" at bounding box center [635, 418] width 473 height 80
type textarea "x"
type textarea "F"
type textarea "x"
type textarea "FU"
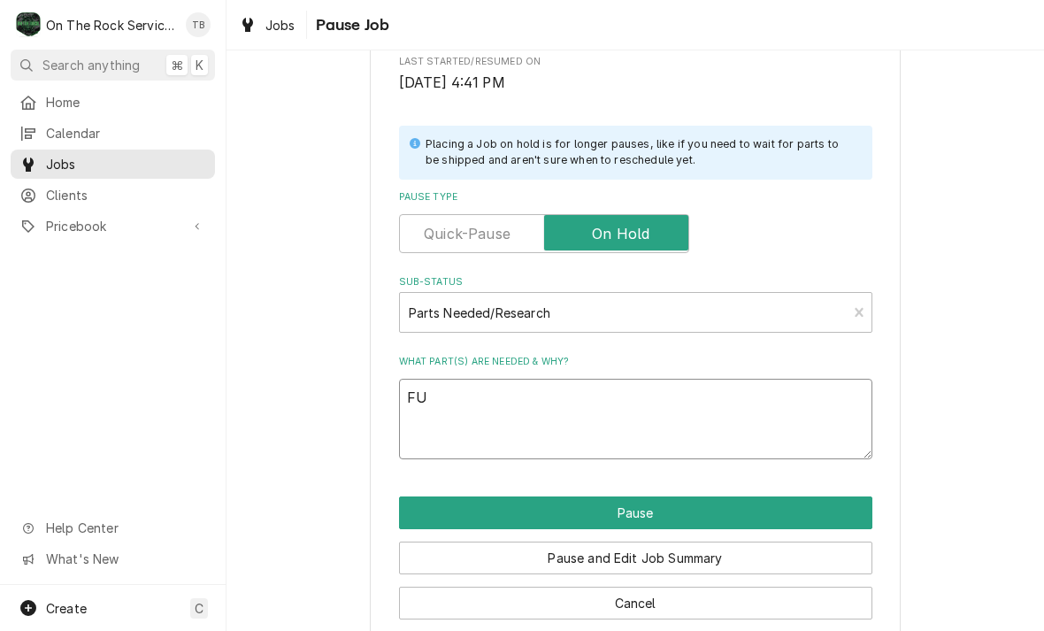
type textarea "x"
type textarea "FUE"
type textarea "x"
type textarea "FUES"
type textarea "x"
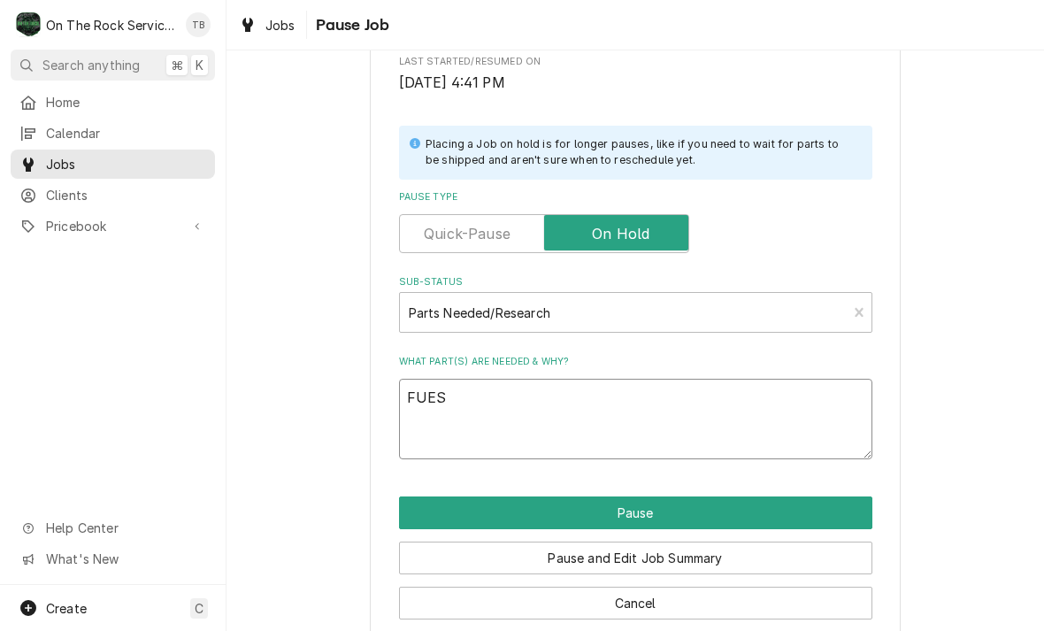
type textarea "FUES"
type textarea "x"
type textarea "FUES"
type textarea "x"
type textarea "FUE"
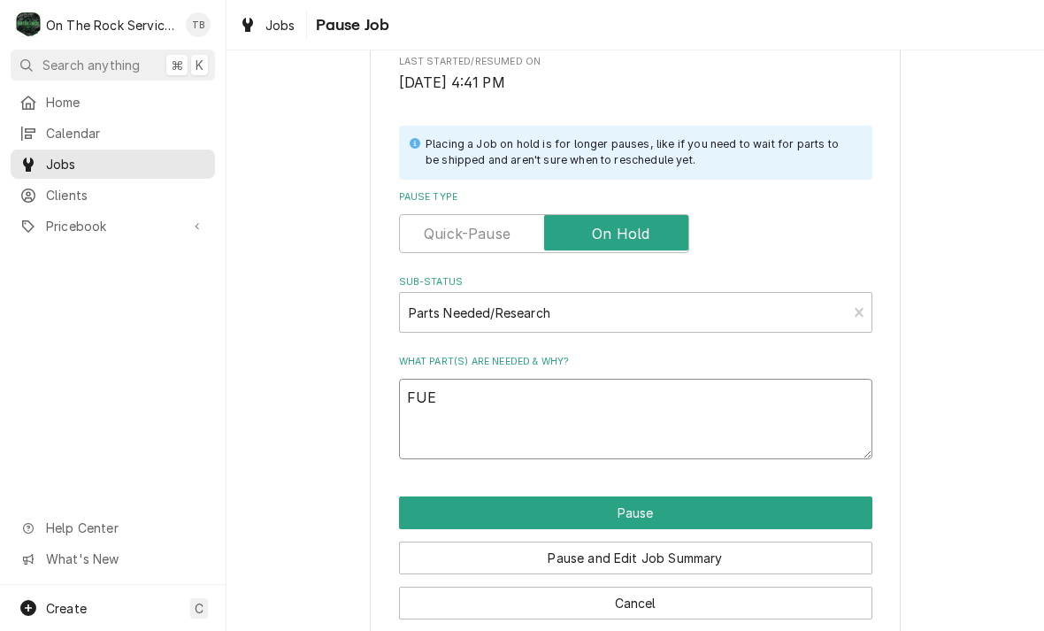
type textarea "x"
type textarea "FU"
type textarea "x"
type textarea "FUS"
type textarea "x"
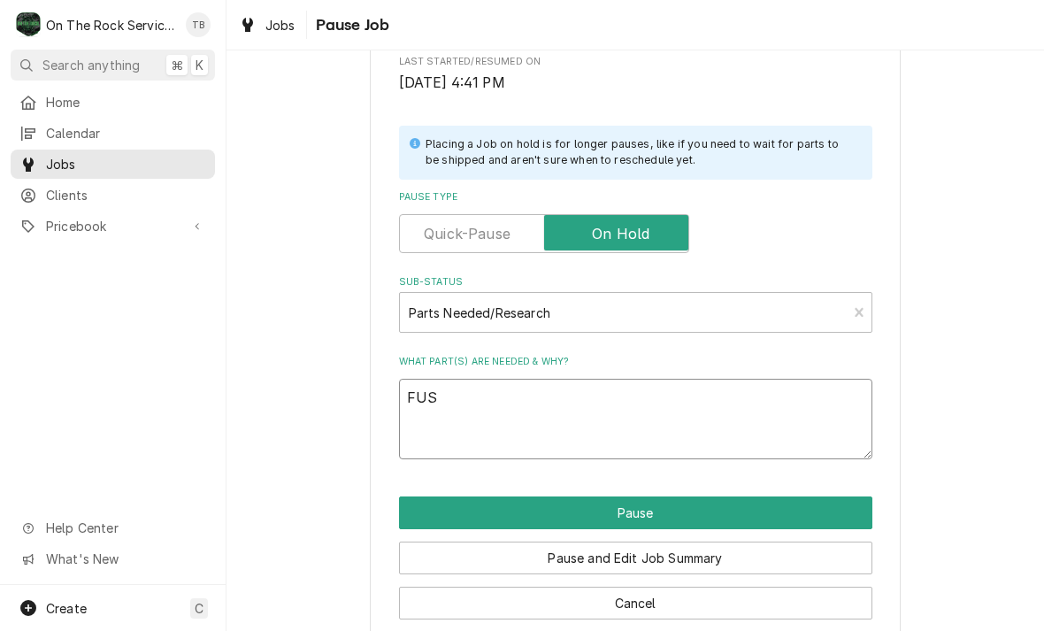
type textarea "FUSE"
type textarea "x"
type textarea "FUSES"
type textarea "x"
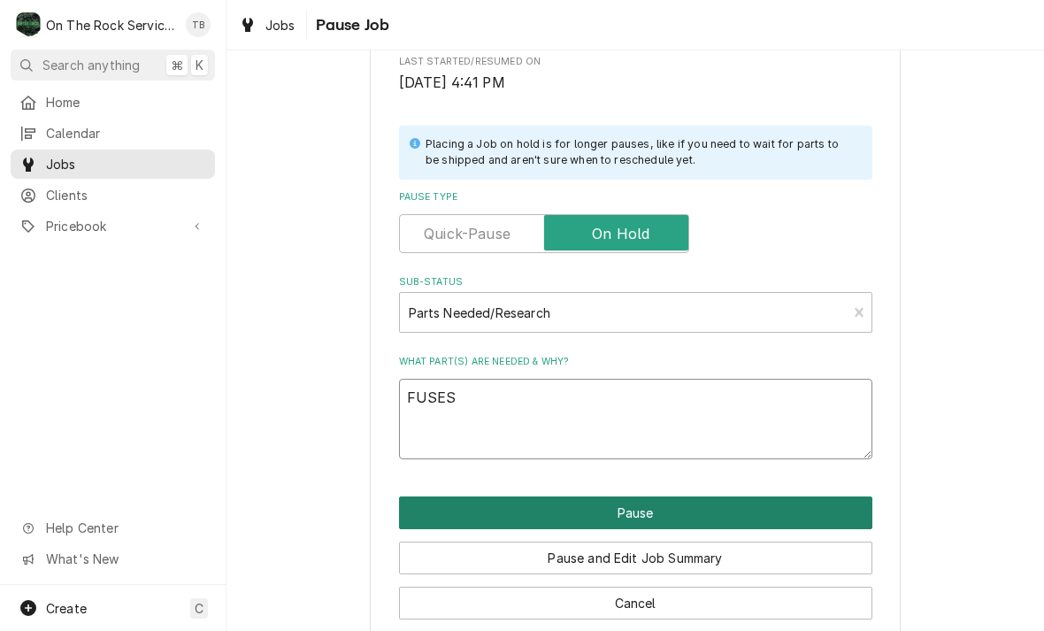
type textarea "FUSES"
click at [623, 521] on button "Pause" at bounding box center [635, 512] width 473 height 33
type textarea "x"
